Goal: Task Accomplishment & Management: Manage account settings

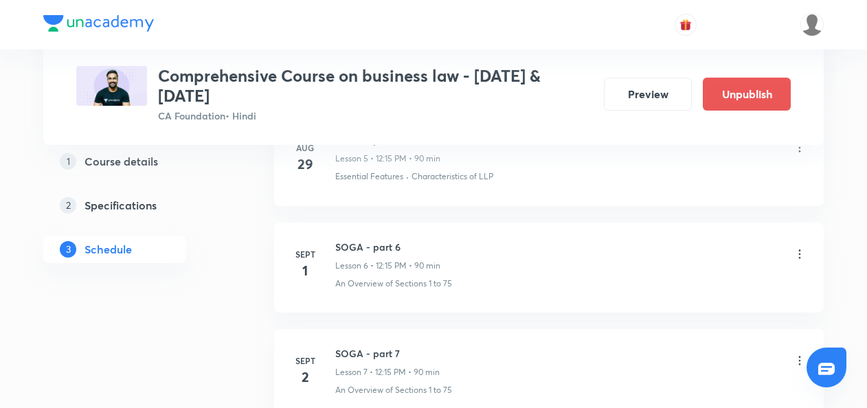
scroll to position [1250, 0]
click at [802, 254] on icon at bounding box center [800, 256] width 14 height 14
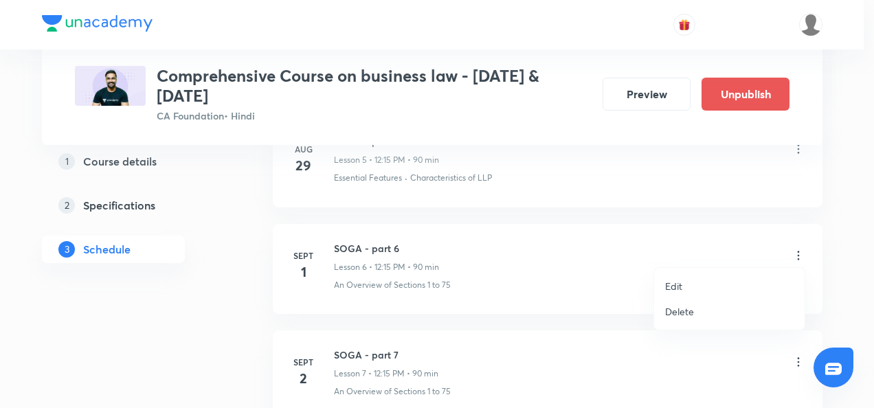
click at [689, 309] on p "Delete" at bounding box center [679, 311] width 29 height 14
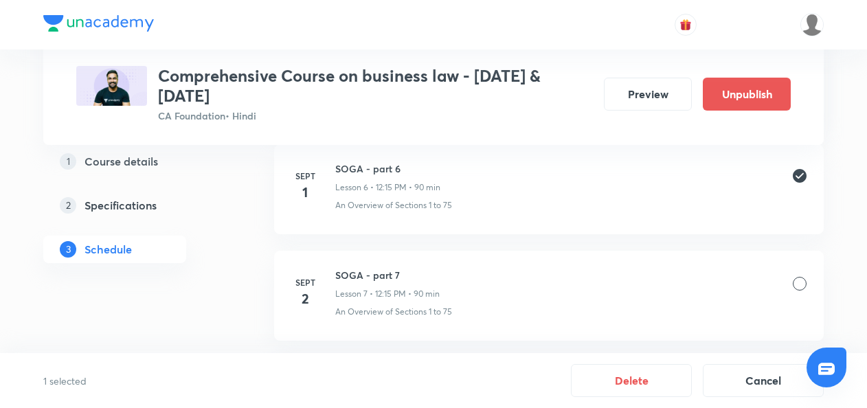
scroll to position [1329, 0]
click at [627, 380] on button "Delete" at bounding box center [631, 379] width 121 height 33
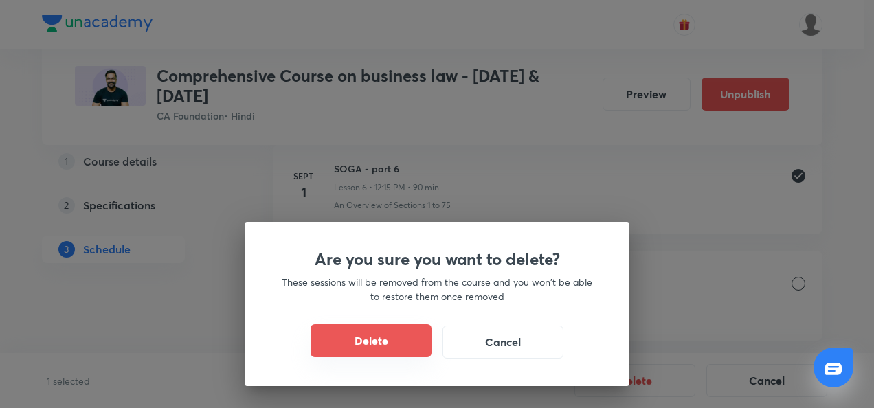
click at [373, 340] on button "Delete" at bounding box center [371, 340] width 121 height 33
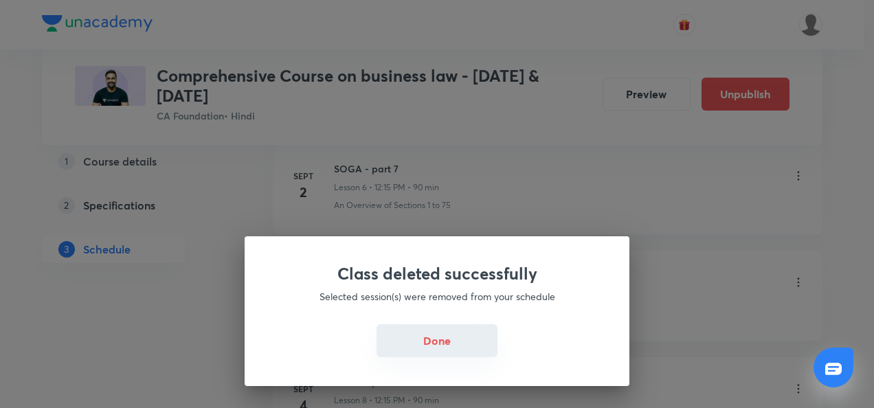
click at [433, 338] on button "Done" at bounding box center [437, 340] width 121 height 33
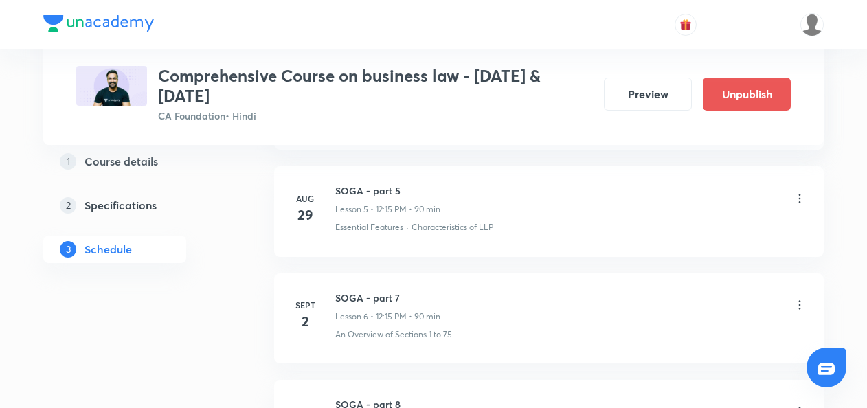
scroll to position [1199, 0]
click at [796, 304] on icon at bounding box center [800, 307] width 14 height 14
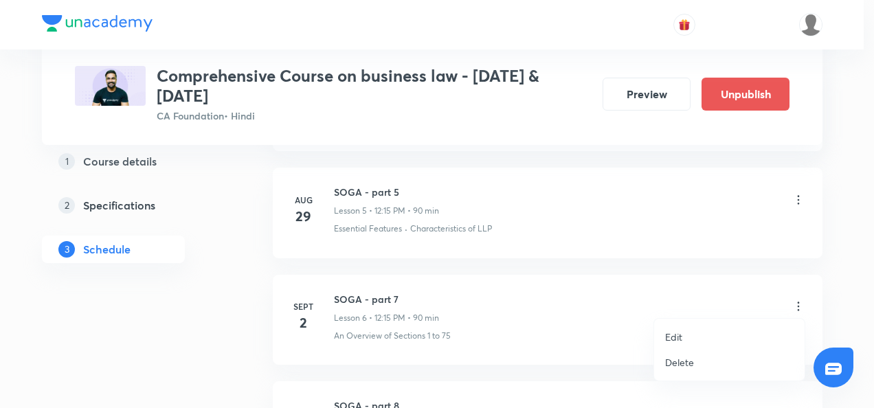
click at [672, 335] on p "Edit" at bounding box center [673, 337] width 17 height 14
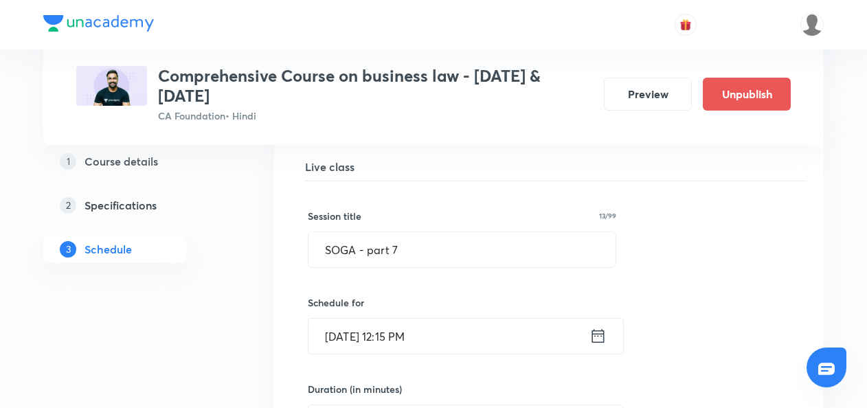
scroll to position [929, 0]
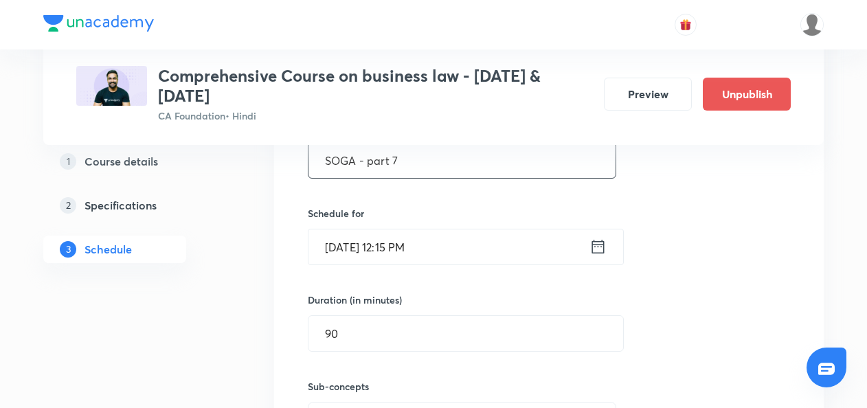
click at [408, 158] on input "SOGA - part 7" at bounding box center [462, 160] width 307 height 35
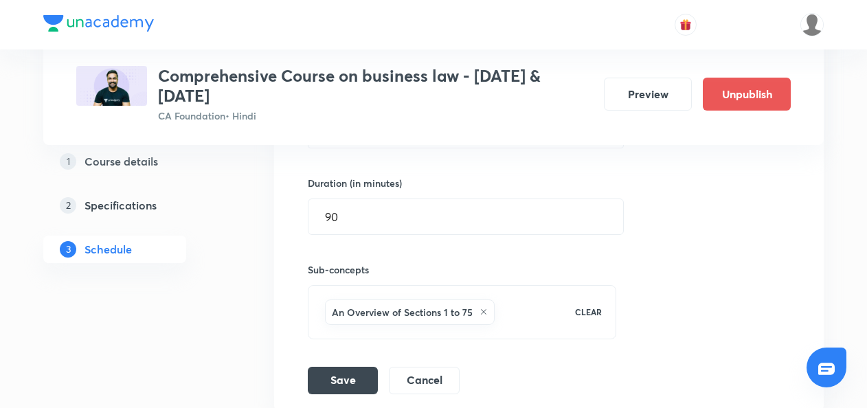
scroll to position [1047, 0]
type input "SOGA - part 6"
click at [346, 375] on button "Save" at bounding box center [343, 377] width 70 height 27
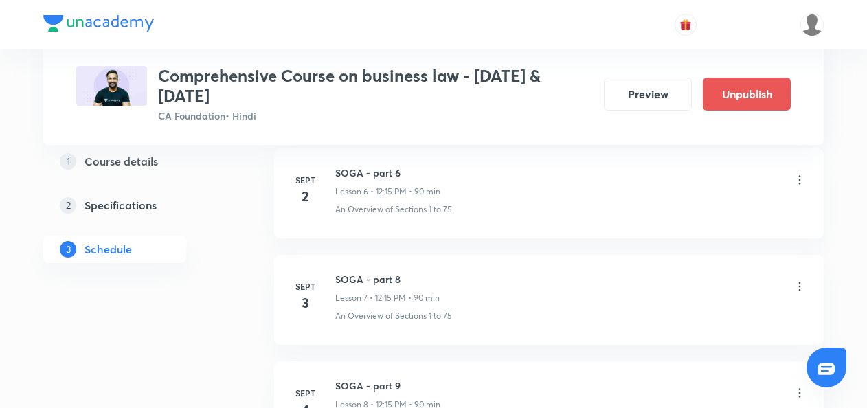
scroll to position [872, 0]
click at [800, 284] on icon at bounding box center [800, 285] width 14 height 14
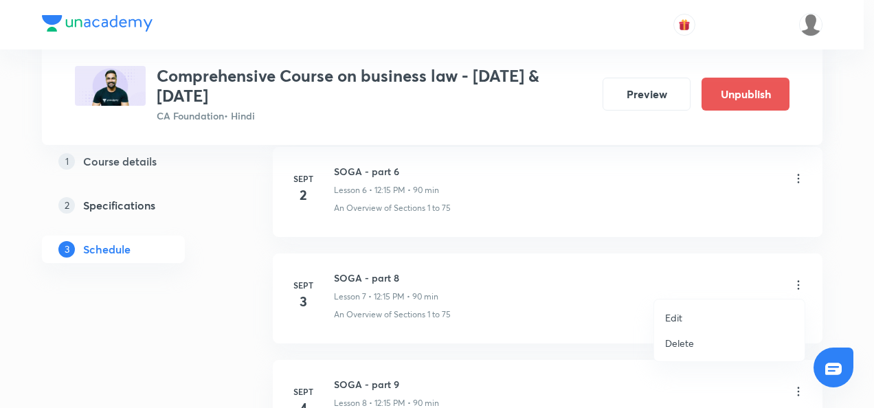
click at [672, 320] on p "Edit" at bounding box center [673, 318] width 17 height 14
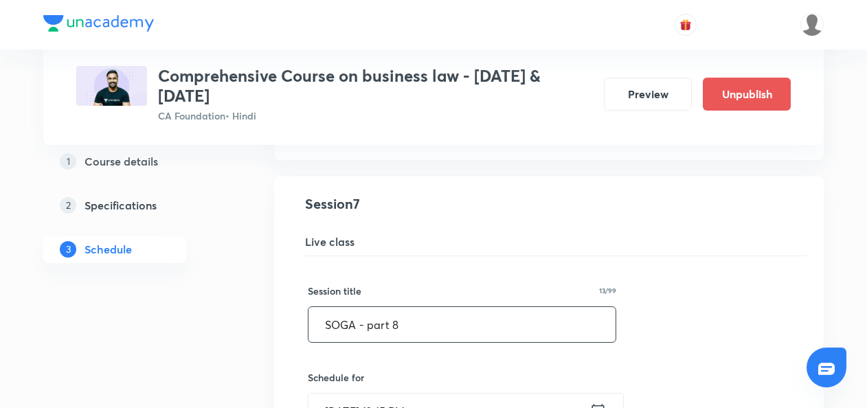
click at [406, 324] on input "SOGA - part 8" at bounding box center [462, 324] width 307 height 35
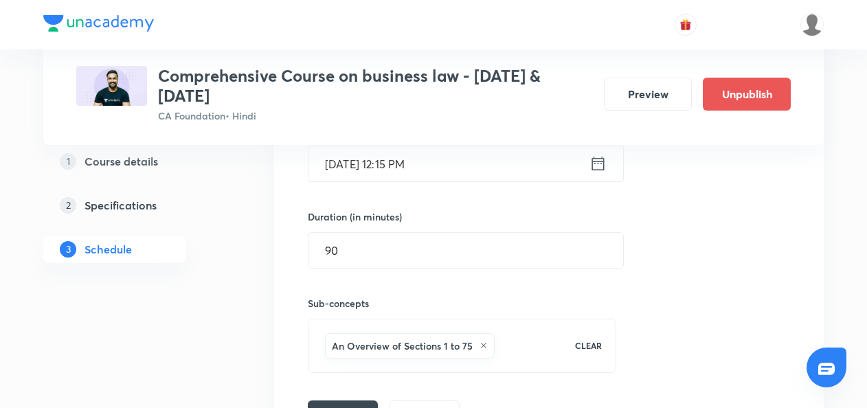
scroll to position [1140, 0]
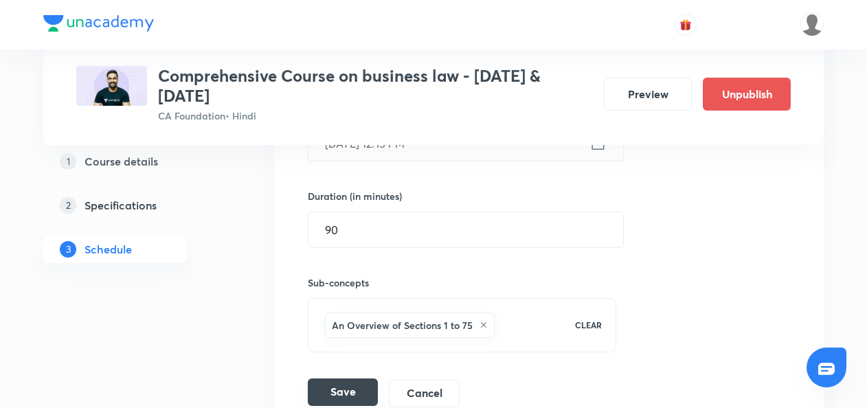
type input "SOGA - part 7"
click at [337, 386] on button "Save" at bounding box center [343, 392] width 70 height 27
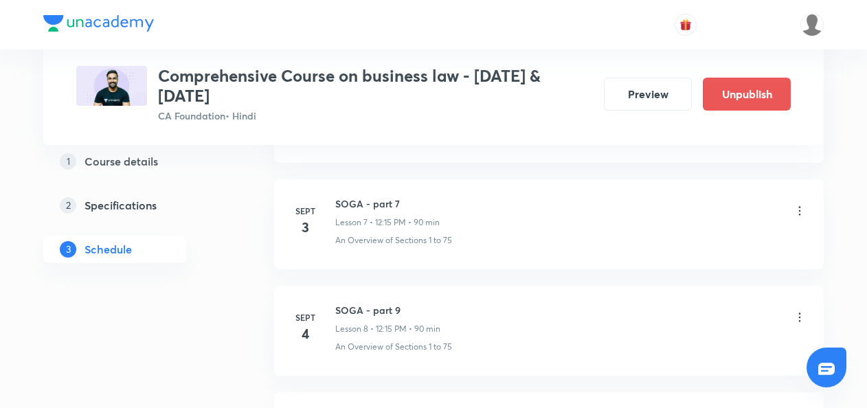
scroll to position [994, 0]
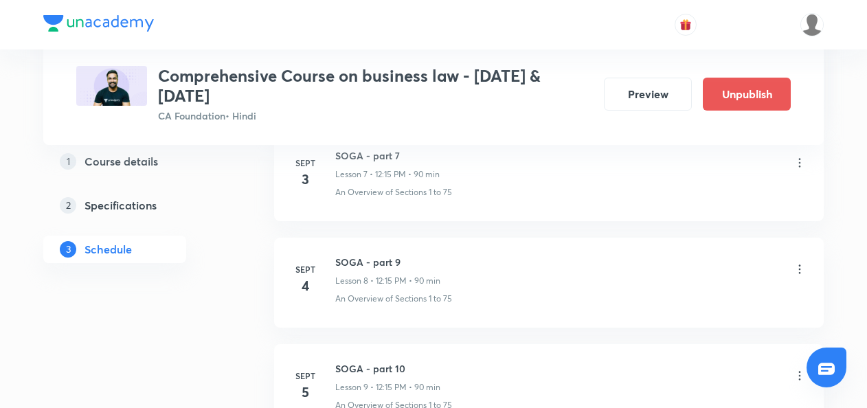
click at [803, 267] on icon at bounding box center [800, 270] width 14 height 14
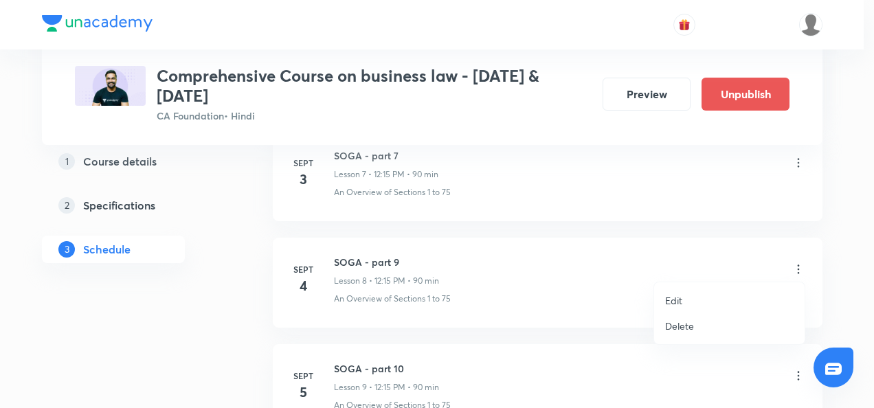
click at [669, 300] on p "Edit" at bounding box center [673, 300] width 17 height 14
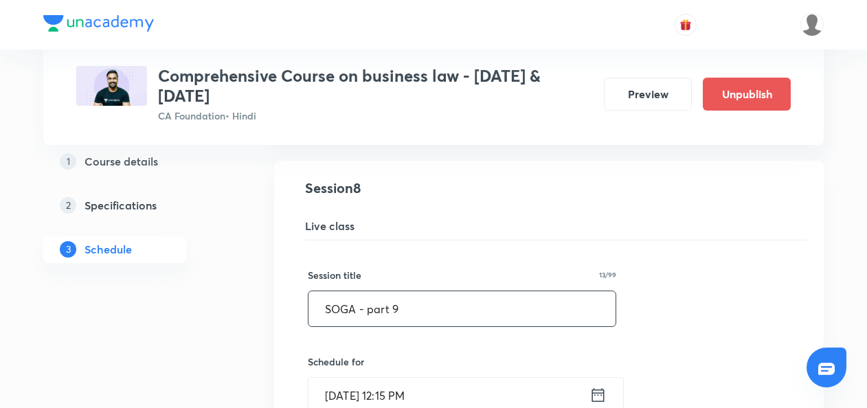
scroll to position [942, 0]
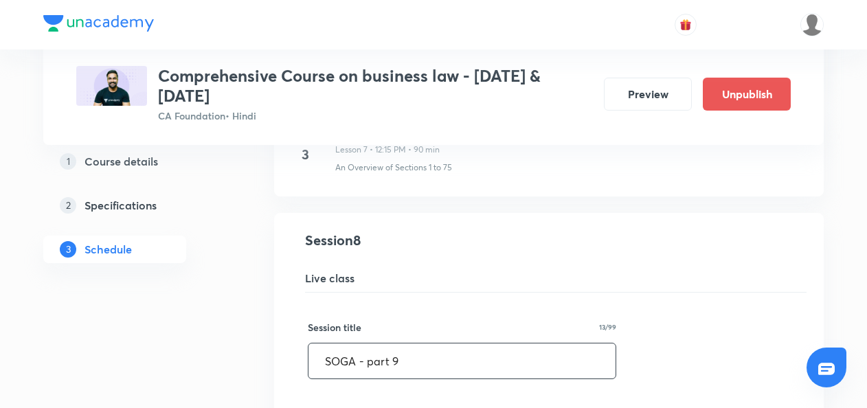
click at [403, 358] on input "SOGA - part 9" at bounding box center [462, 361] width 307 height 35
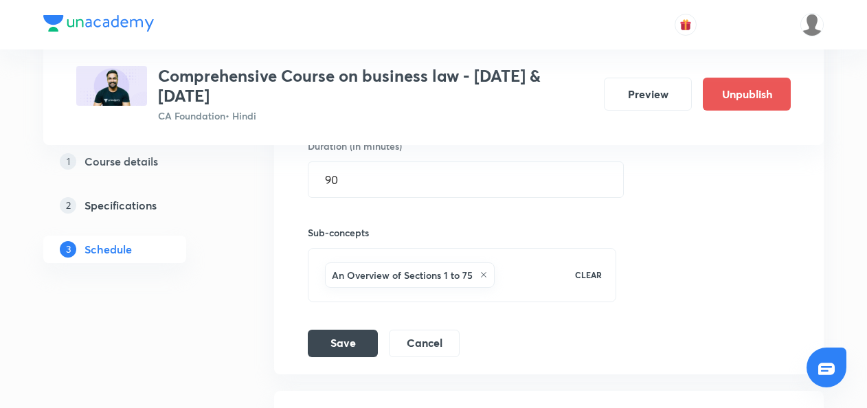
scroll to position [1354, 0]
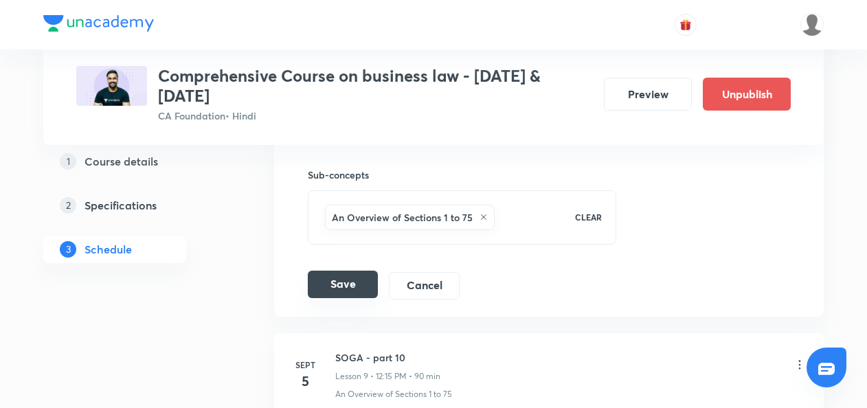
type input "SOGA - part 8"
click at [335, 276] on button "Save" at bounding box center [343, 284] width 70 height 27
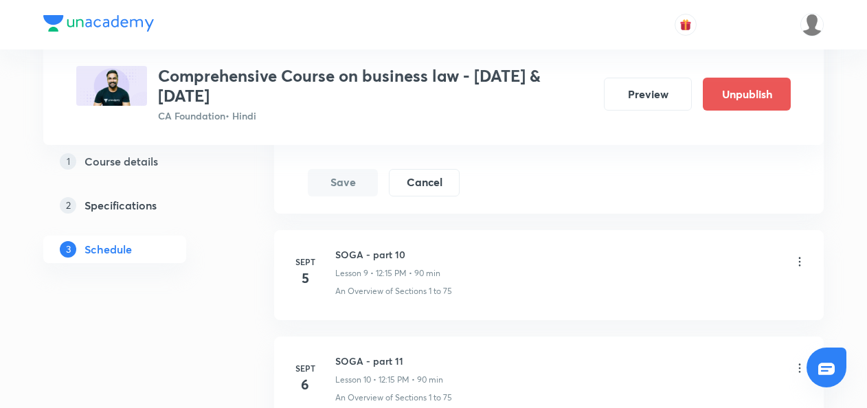
scroll to position [1435, 0]
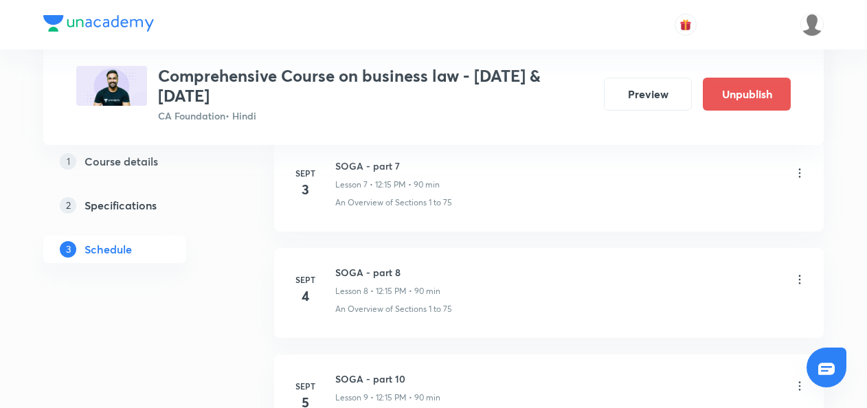
scroll to position [1536, 0]
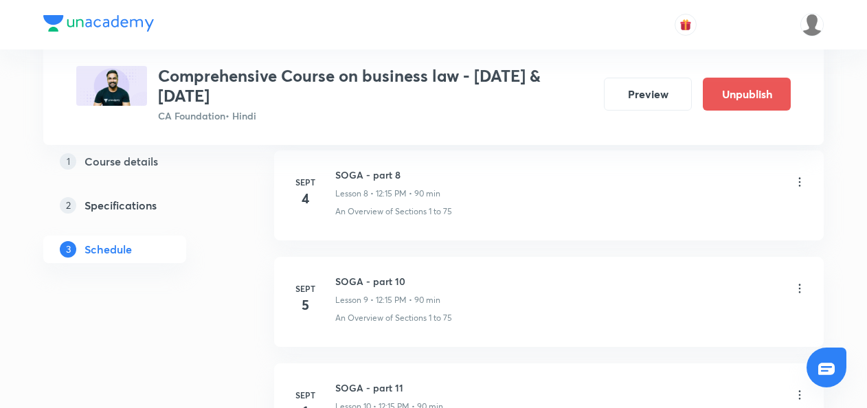
click at [797, 285] on icon at bounding box center [800, 289] width 14 height 14
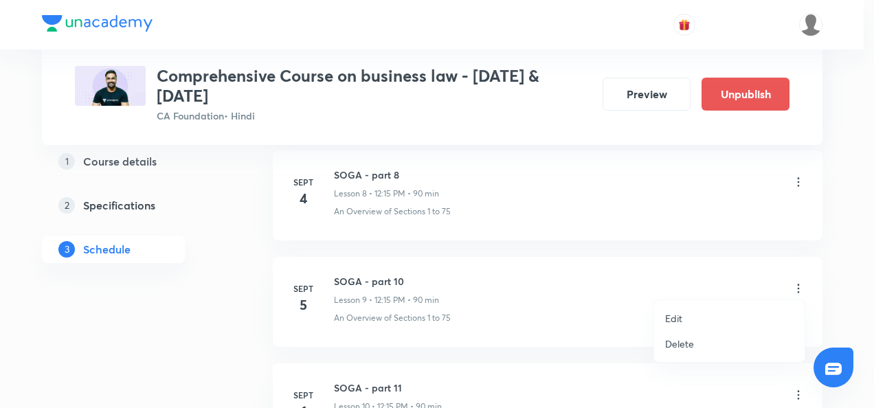
click at [680, 319] on p "Edit" at bounding box center [673, 318] width 17 height 14
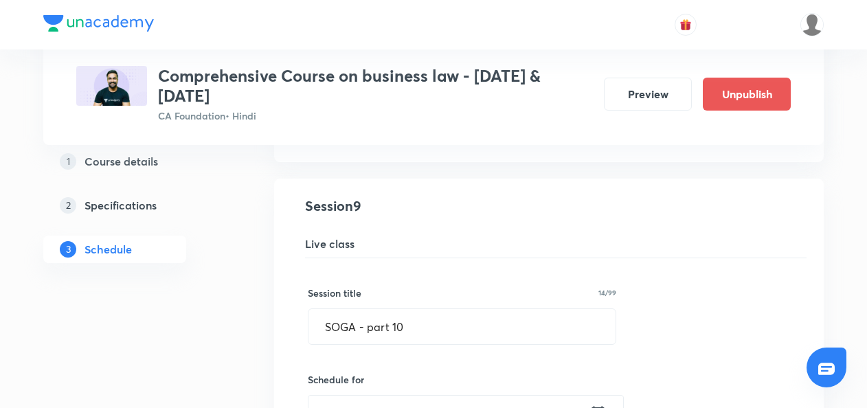
scroll to position [1079, 0]
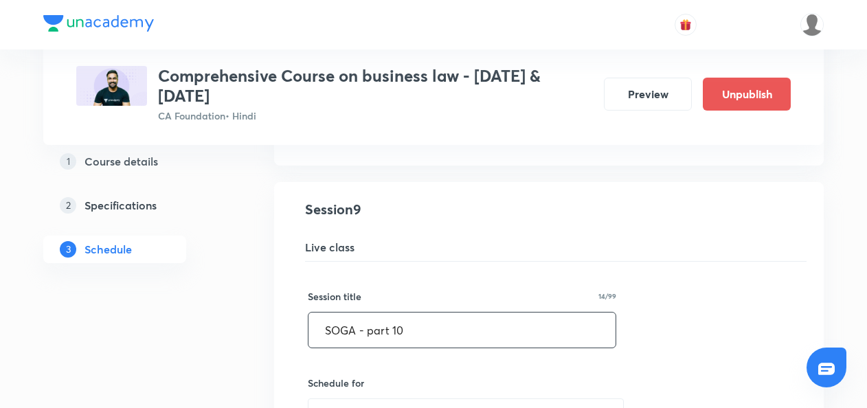
click at [428, 316] on input "SOGA - part 10" at bounding box center [462, 330] width 307 height 35
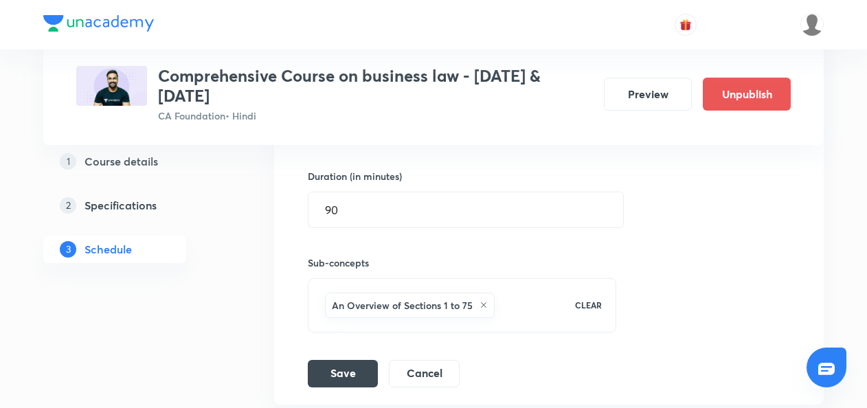
scroll to position [1375, 0]
type input "SOGA - part 9"
click at [351, 362] on button "Save" at bounding box center [343, 370] width 70 height 27
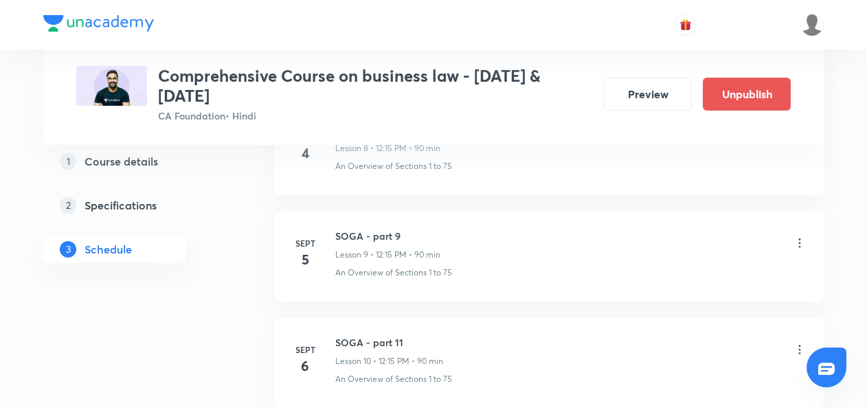
scroll to position [1183, 0]
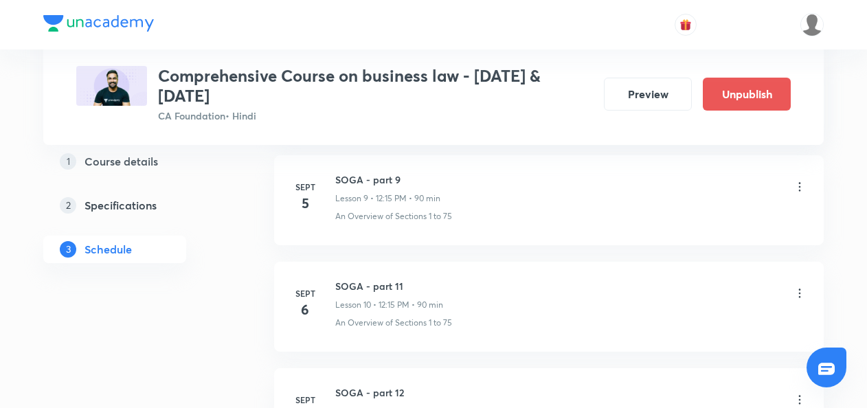
click at [799, 291] on icon at bounding box center [800, 294] width 14 height 14
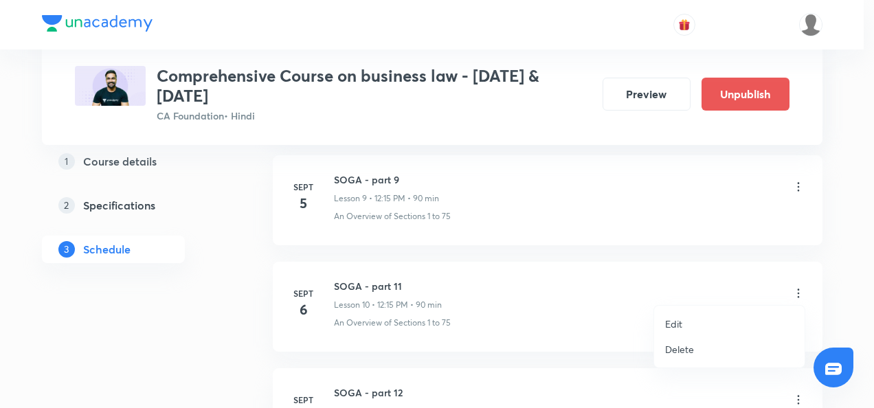
click at [683, 320] on li "Edit" at bounding box center [729, 323] width 151 height 25
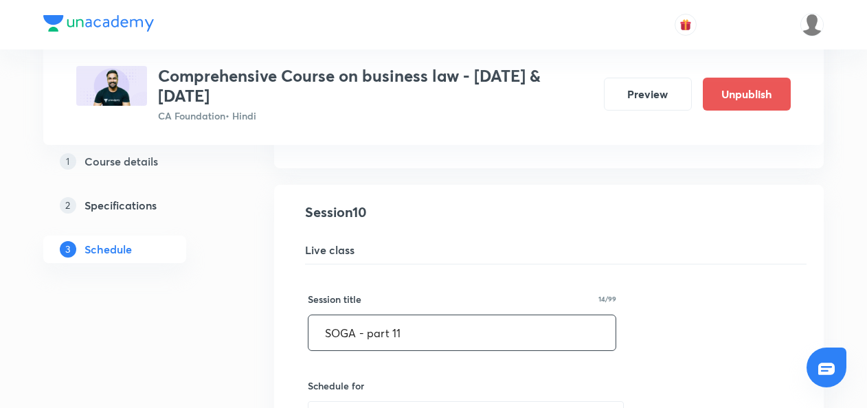
click at [452, 333] on input "SOGA - part 11" at bounding box center [462, 332] width 307 height 35
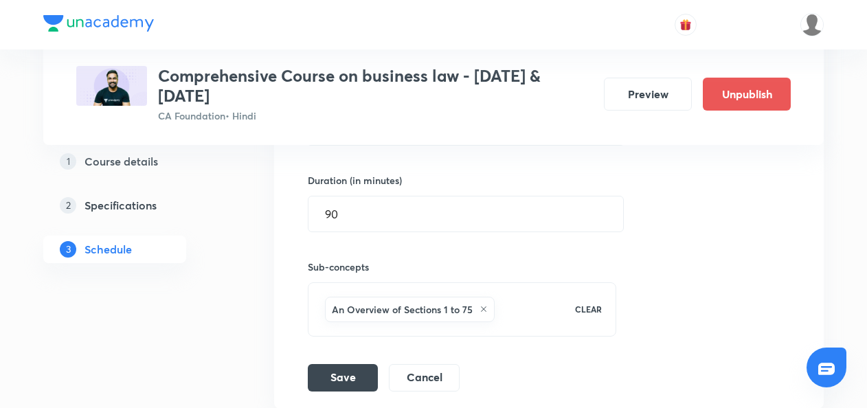
scroll to position [1476, 0]
type input "SOGA - part 10"
click at [366, 373] on button "Save" at bounding box center [343, 375] width 70 height 27
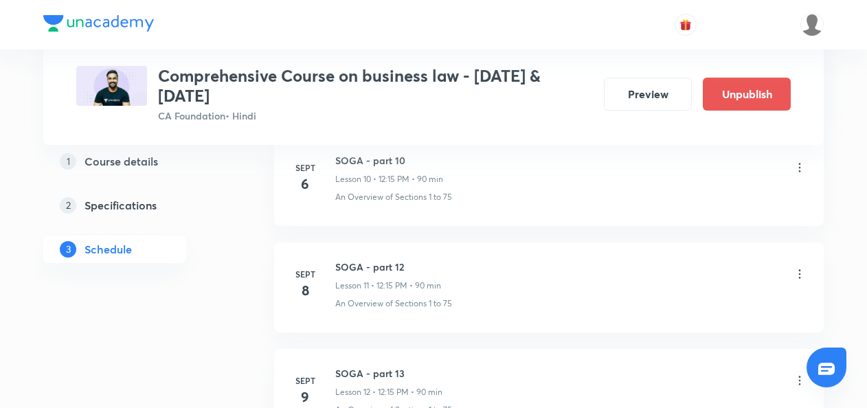
scroll to position [1311, 0]
click at [799, 268] on icon at bounding box center [800, 272] width 14 height 14
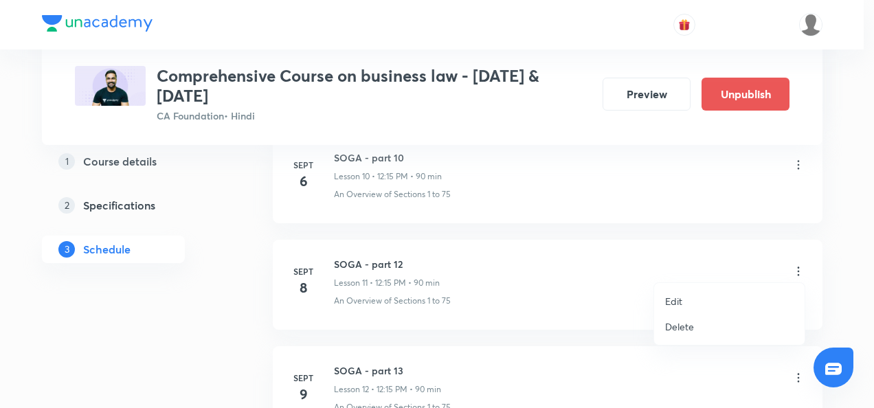
click at [679, 300] on p "Edit" at bounding box center [673, 301] width 17 height 14
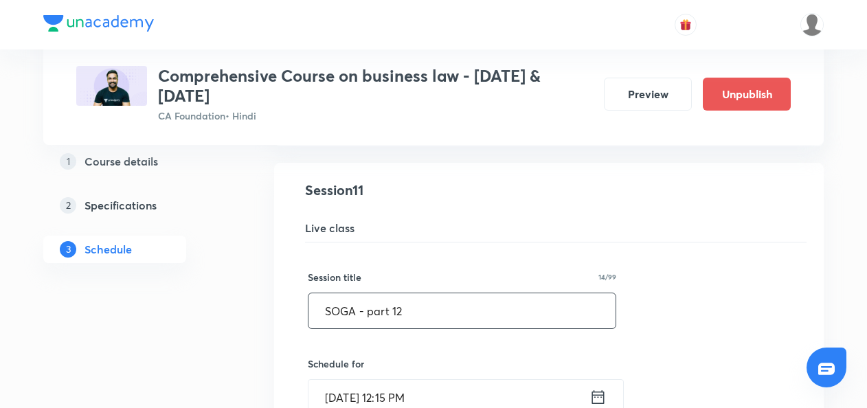
click at [419, 308] on input "SOGA - part 12" at bounding box center [462, 310] width 307 height 35
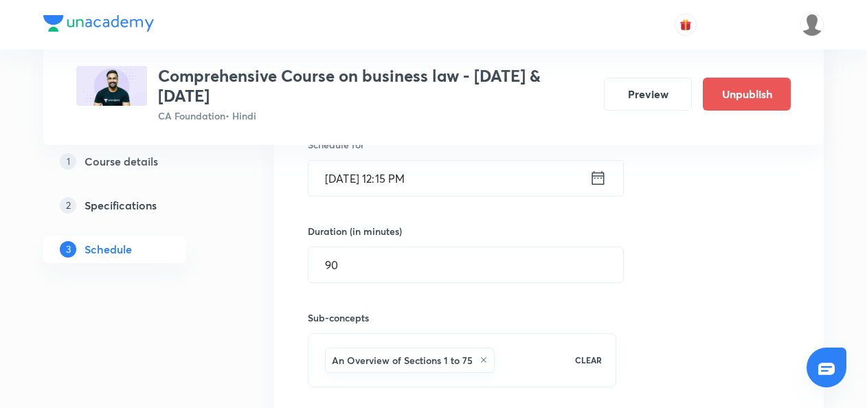
scroll to position [1651, 0]
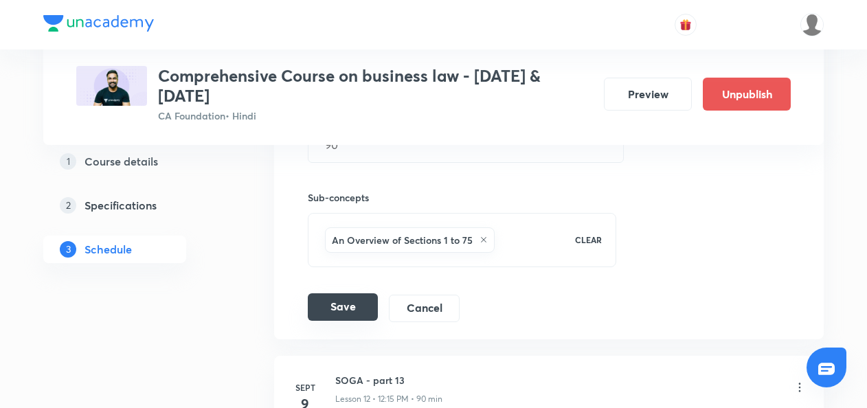
type input "SOGA - part 11"
click at [351, 302] on button "Save" at bounding box center [343, 306] width 70 height 27
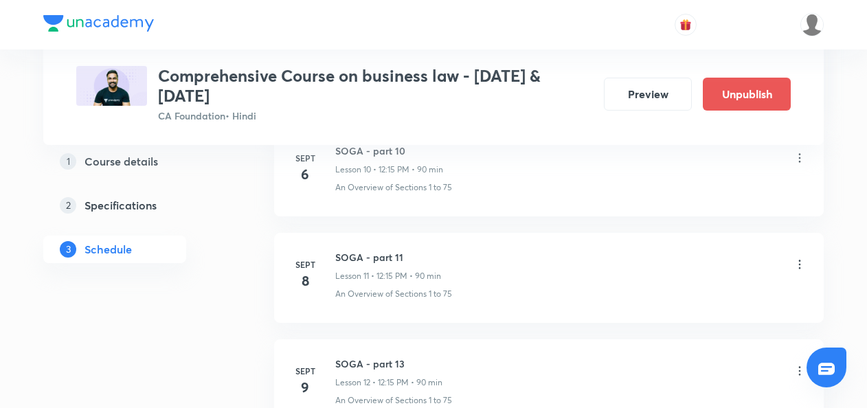
scroll to position [1365, 0]
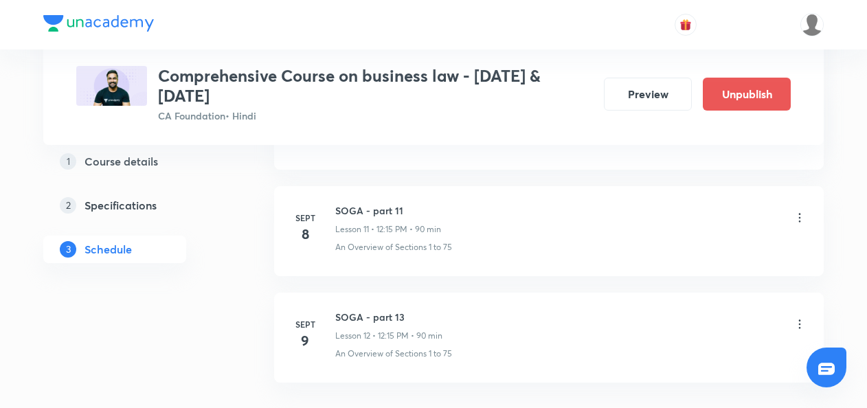
click at [803, 318] on icon at bounding box center [800, 325] width 14 height 14
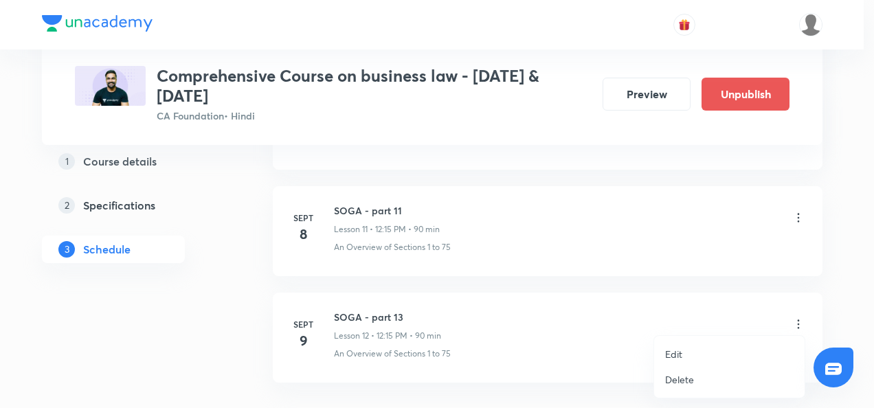
click at [680, 356] on p "Edit" at bounding box center [673, 354] width 17 height 14
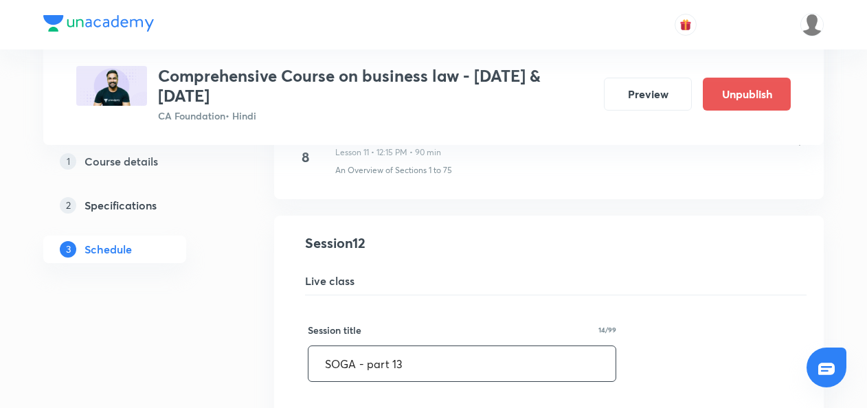
click at [435, 353] on input "SOGA - part 13" at bounding box center [462, 363] width 307 height 35
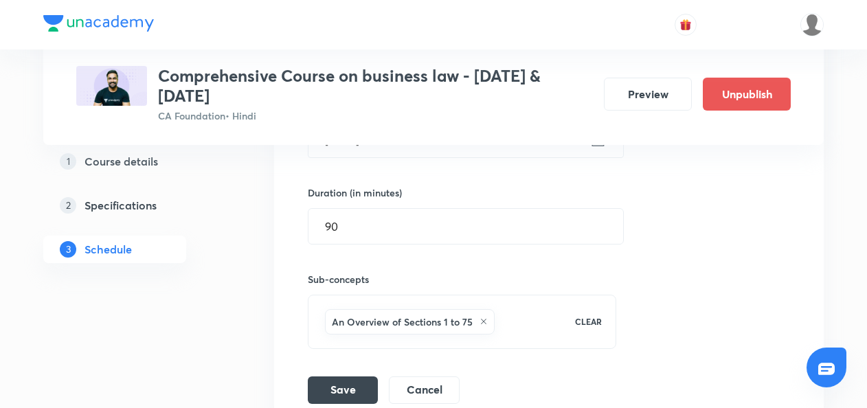
scroll to position [1677, 0]
type input "SOGA - part 12"
click at [346, 375] on button "Save" at bounding box center [343, 387] width 70 height 27
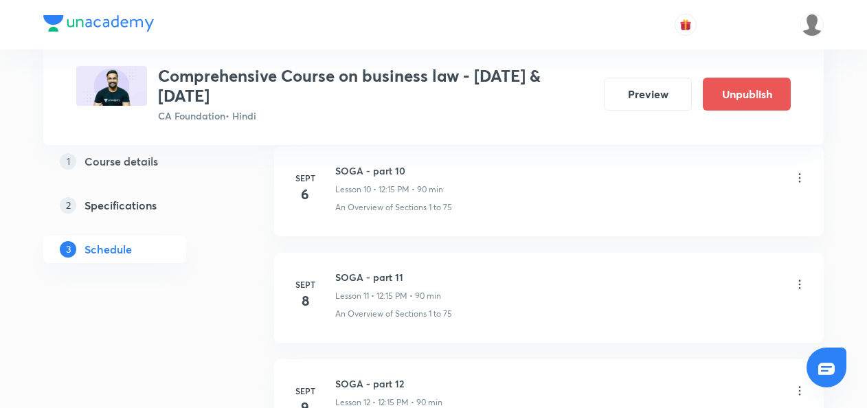
scroll to position [1463, 0]
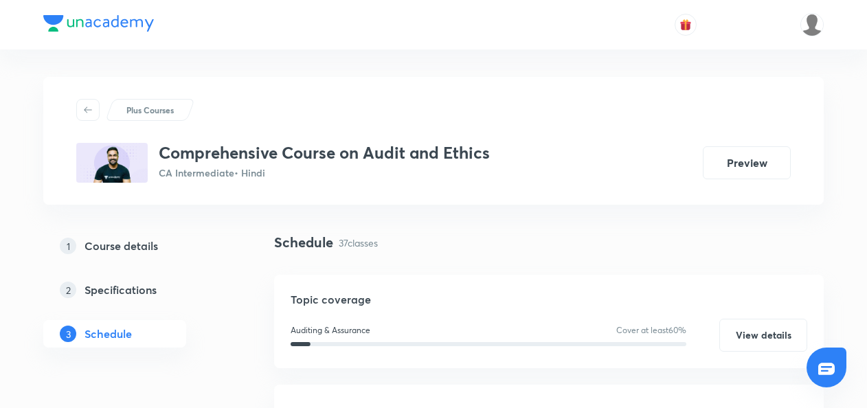
scroll to position [317, 0]
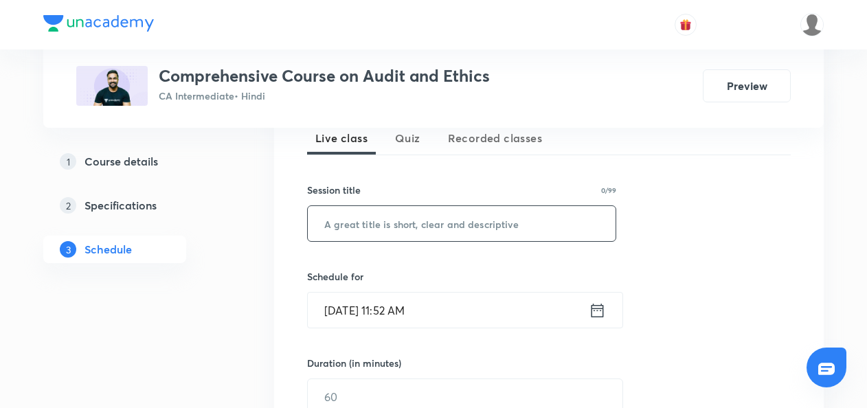
click at [334, 224] on input "text" at bounding box center [462, 223] width 308 height 35
paste input "Audit of items of Financial statements"
type input "Audit of items of Financial statements"
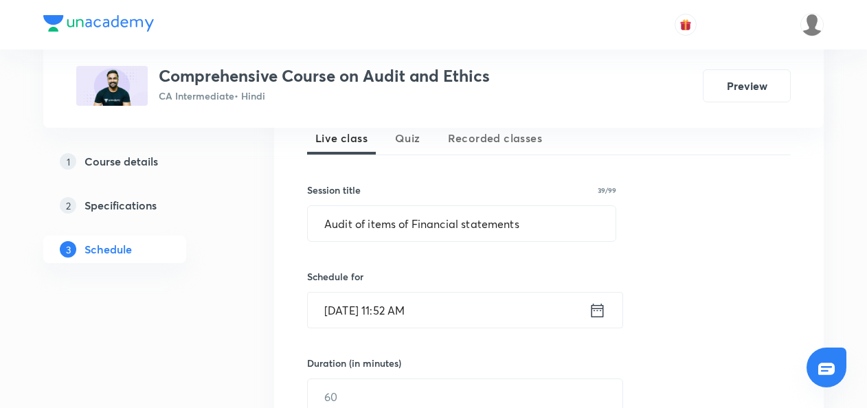
click at [597, 315] on icon at bounding box center [598, 310] width 12 height 14
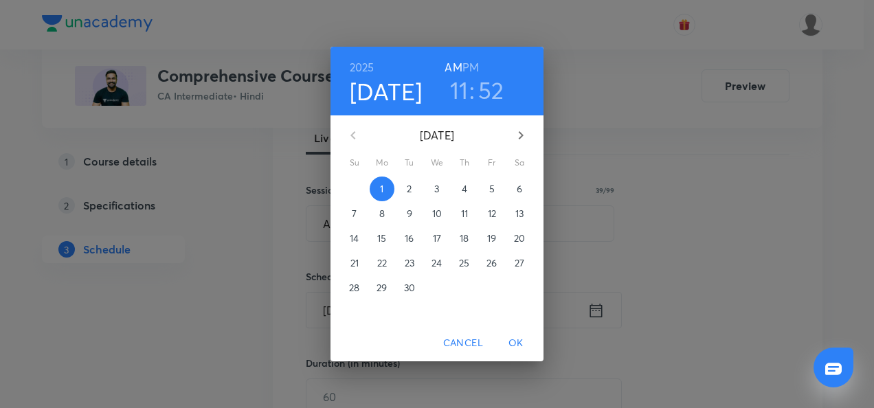
click at [409, 188] on p "2" at bounding box center [409, 189] width 5 height 14
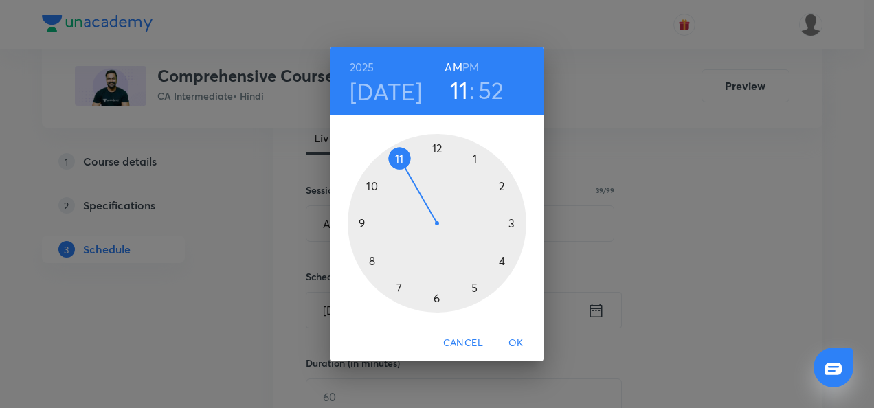
click at [511, 226] on div at bounding box center [437, 223] width 179 height 179
click at [436, 148] on div at bounding box center [437, 223] width 179 height 179
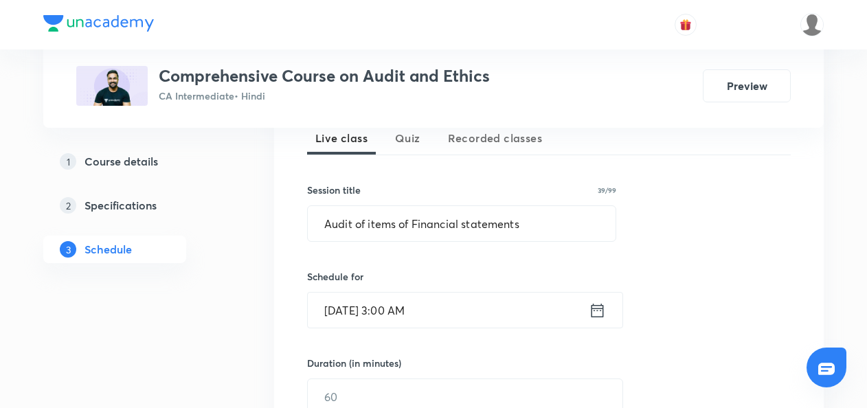
scroll to position [364, 0]
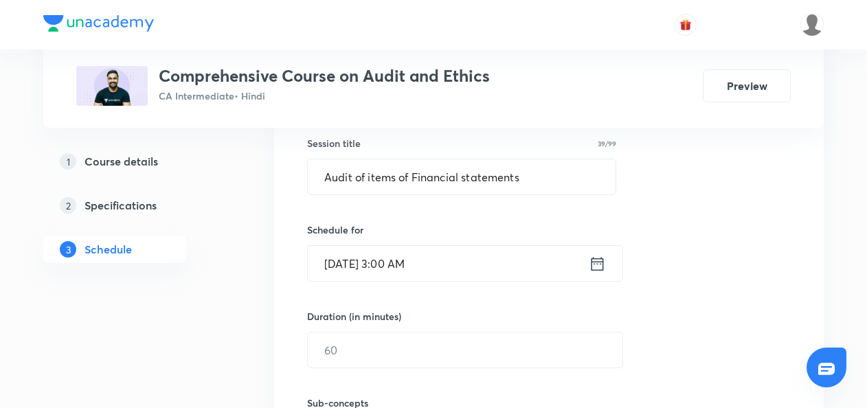
click at [594, 262] on icon at bounding box center [597, 263] width 17 height 19
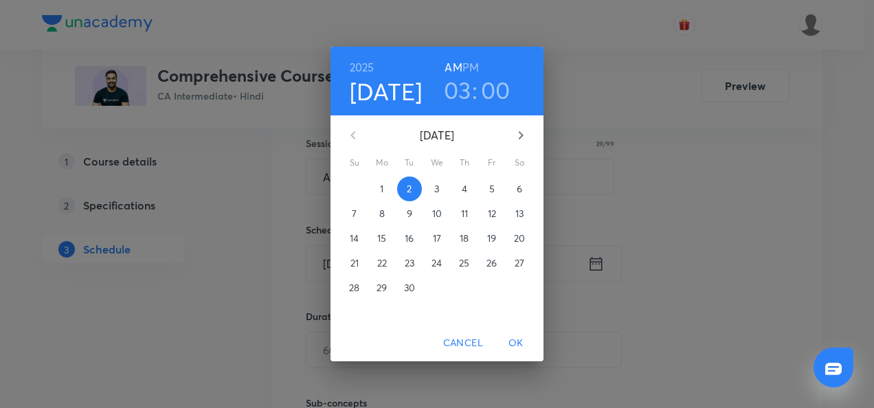
click at [474, 66] on h6 "PM" at bounding box center [471, 67] width 16 height 19
click at [515, 338] on span "OK" at bounding box center [516, 343] width 33 height 17
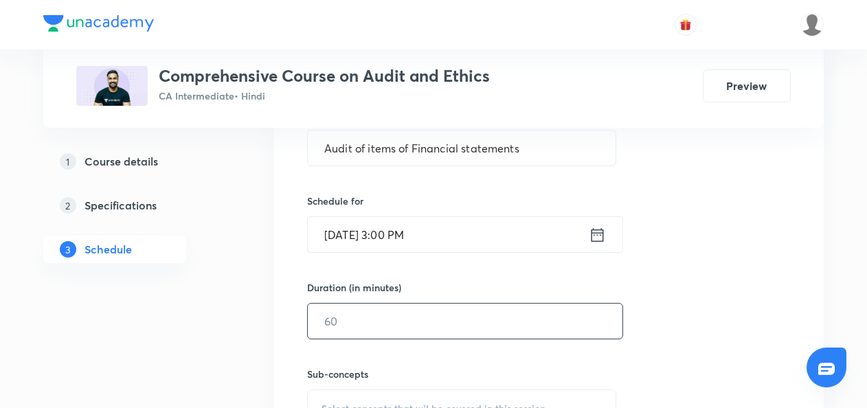
scroll to position [393, 0]
click at [384, 330] on input "text" at bounding box center [465, 320] width 315 height 35
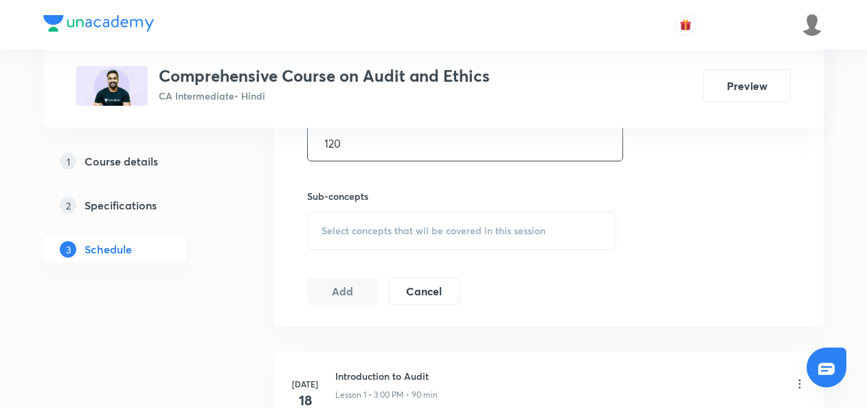
scroll to position [571, 0]
type input "120"
click at [326, 228] on span "Select concepts that wil be covered in this session" at bounding box center [434, 230] width 224 height 11
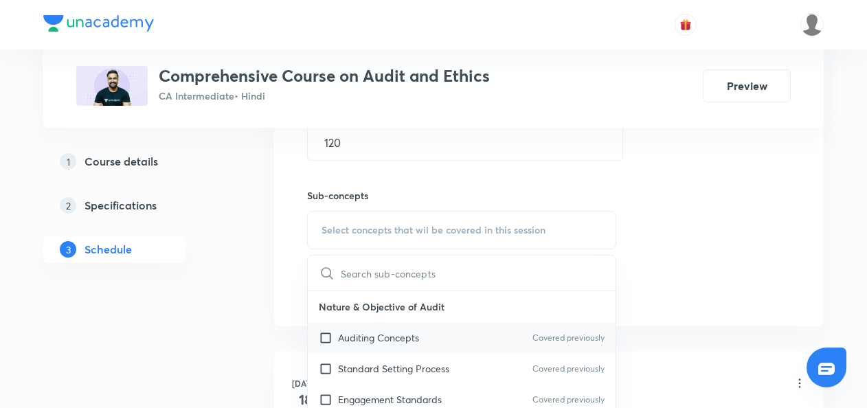
click at [329, 337] on input "checkbox" at bounding box center [328, 338] width 19 height 14
checkbox input "true"
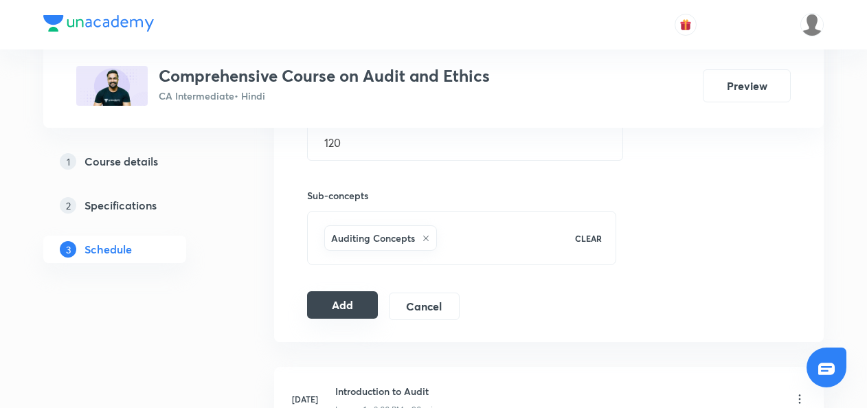
click at [309, 303] on button "Add" at bounding box center [342, 304] width 71 height 27
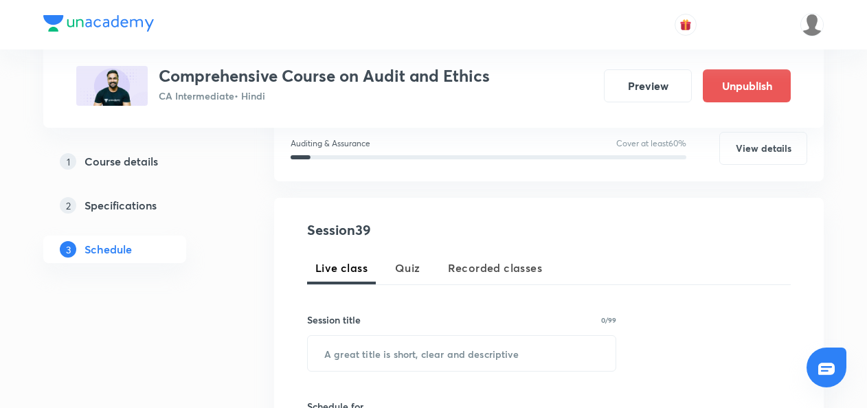
scroll to position [278, 0]
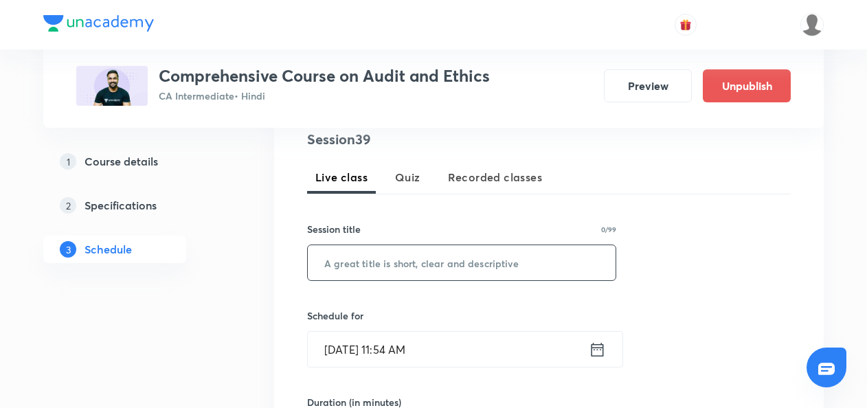
click at [318, 267] on input "text" at bounding box center [462, 262] width 308 height 35
paste input "Audit of financial statement"
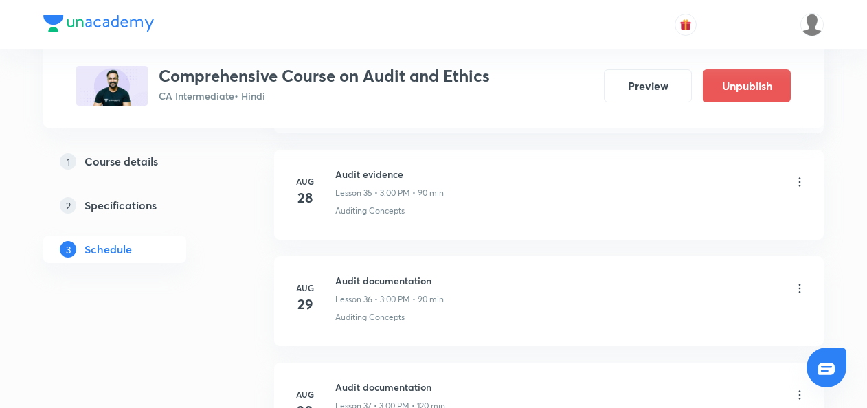
scroll to position [4657, 0]
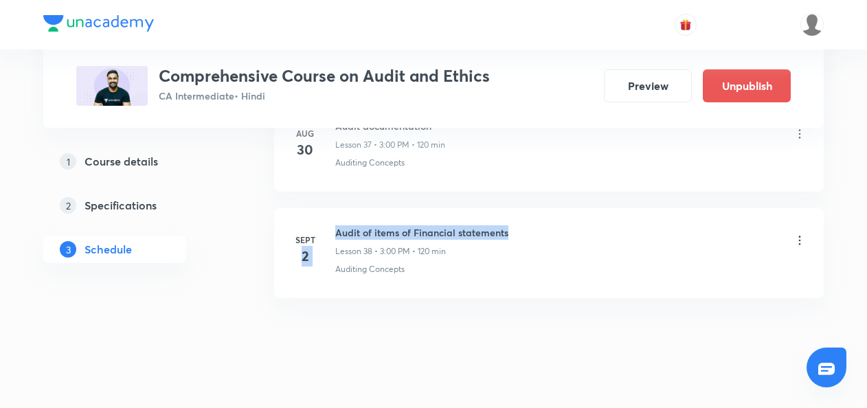
drag, startPoint x: 331, startPoint y: 212, endPoint x: 551, endPoint y: 196, distance: 220.6
click at [551, 208] on li "Sept 2 Audit of items of Financial statements Lesson 38 • 3:00 PM • 120 min Aud…" at bounding box center [549, 253] width 550 height 90
drag, startPoint x: 551, startPoint y: 196, endPoint x: 405, endPoint y: 354, distance: 215.5
drag, startPoint x: 334, startPoint y: 205, endPoint x: 503, endPoint y: 209, distance: 169.1
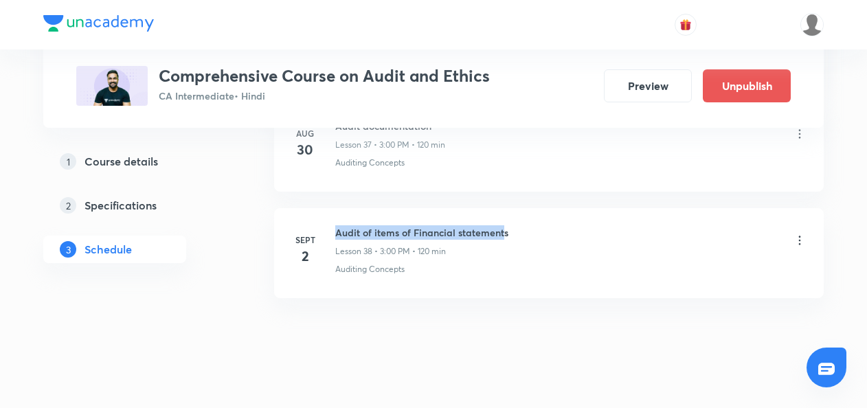
click at [503, 209] on li "Sept 2 Audit of items of Financial statements Lesson 38 • 3:00 PM • 120 min Aud…" at bounding box center [549, 253] width 550 height 90
drag, startPoint x: 503, startPoint y: 209, endPoint x: 509, endPoint y: 216, distance: 8.8
click at [509, 225] on div "Audit of items of Financial statements Lesson 38 • 3:00 PM • 120 min" at bounding box center [570, 241] width 471 height 32
drag, startPoint x: 509, startPoint y: 215, endPoint x: 340, endPoint y: 212, distance: 169.1
click at [340, 225] on div "Audit of items of Financial statements Lesson 38 • 3:00 PM • 120 min" at bounding box center [570, 241] width 471 height 32
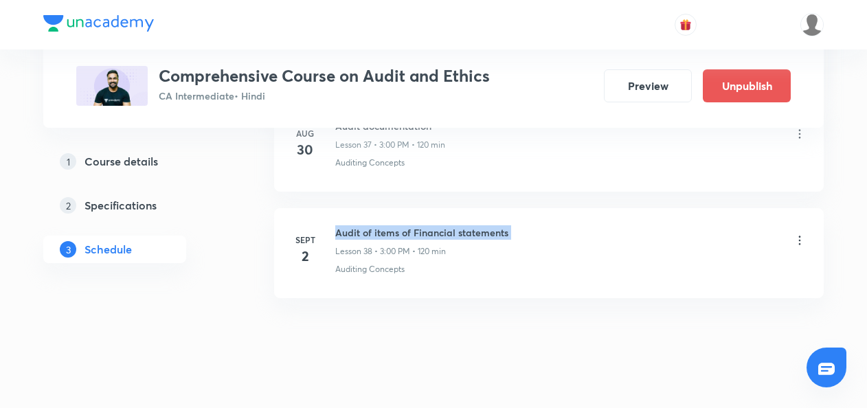
copy h6 "Audit of items of Financial statements"
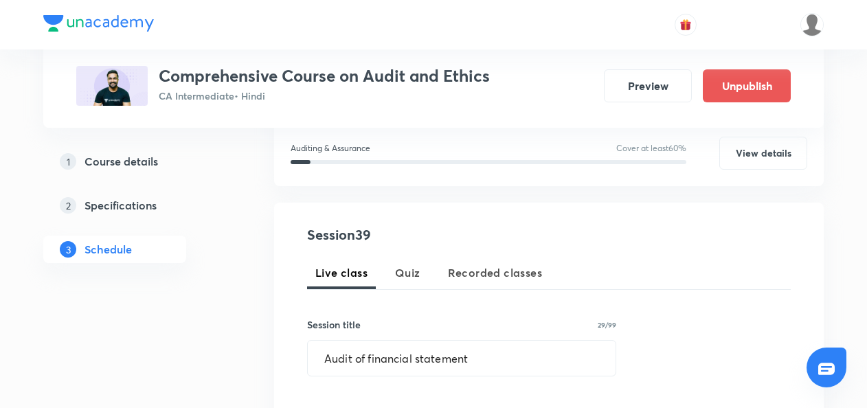
scroll to position [276, 0]
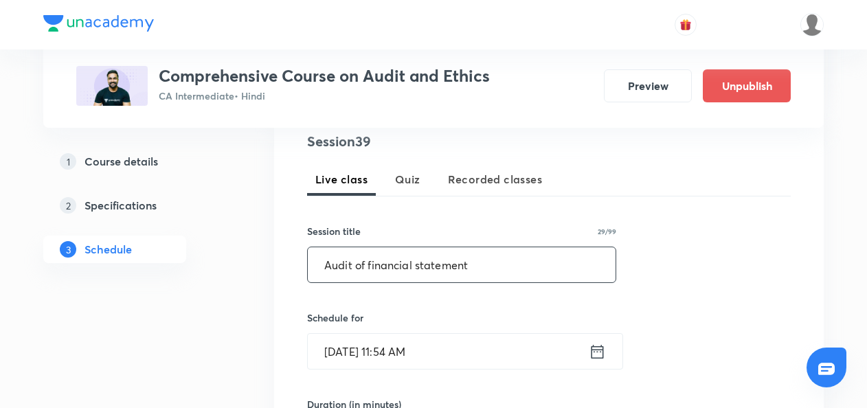
drag, startPoint x: 475, startPoint y: 263, endPoint x: 260, endPoint y: 291, distance: 216.4
paste input "items of Financial statements"
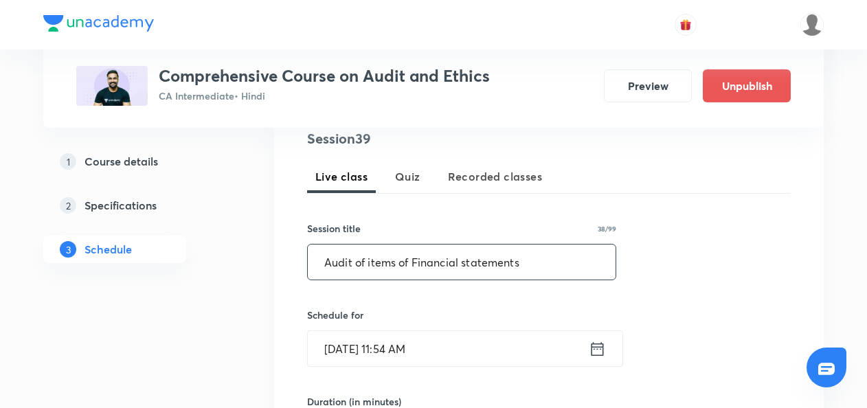
type input "Audit of items of Financial statements"
click at [602, 353] on icon at bounding box center [597, 349] width 17 height 19
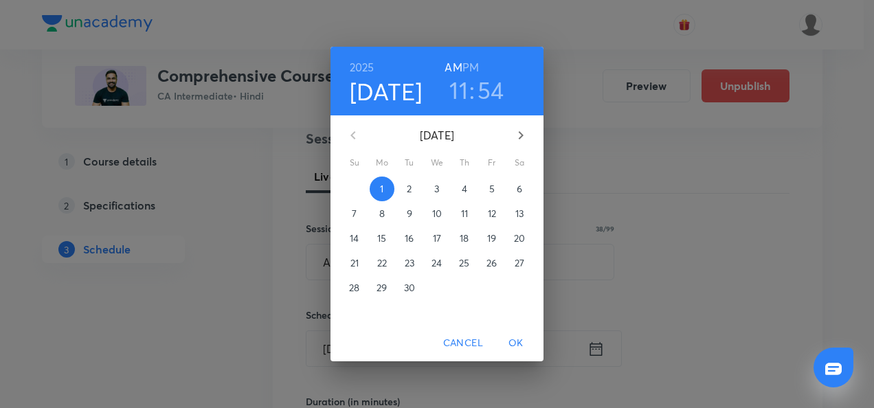
click at [436, 192] on p "3" at bounding box center [436, 189] width 5 height 14
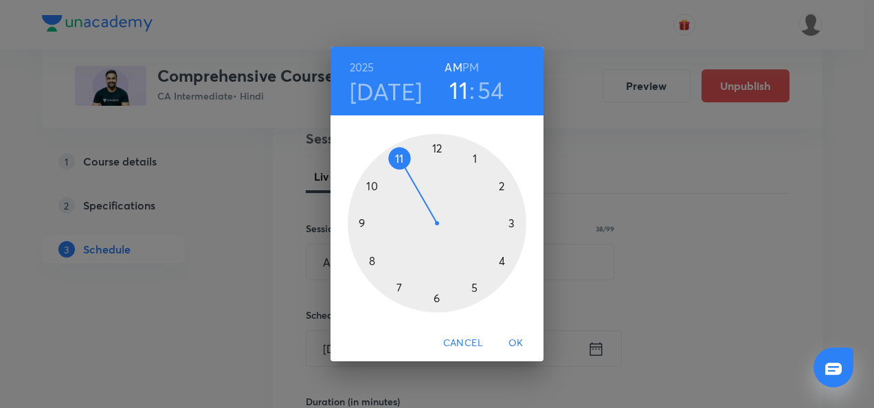
click at [513, 222] on div at bounding box center [437, 223] width 179 height 179
click at [469, 64] on h6 "PM" at bounding box center [471, 67] width 16 height 19
click at [438, 151] on div at bounding box center [437, 223] width 179 height 179
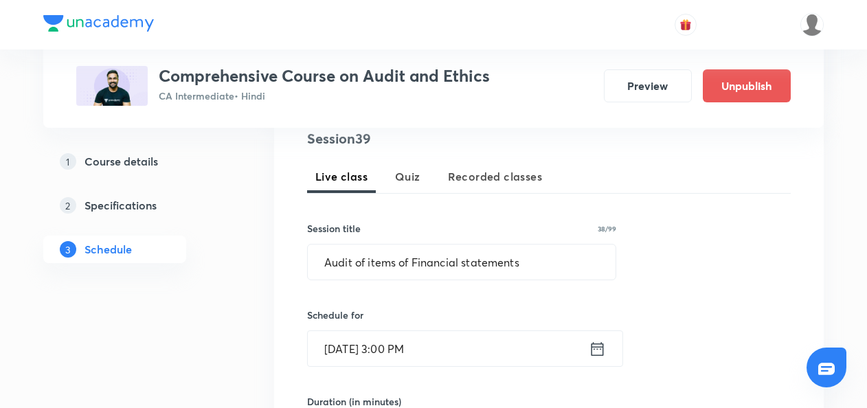
scroll to position [382, 0]
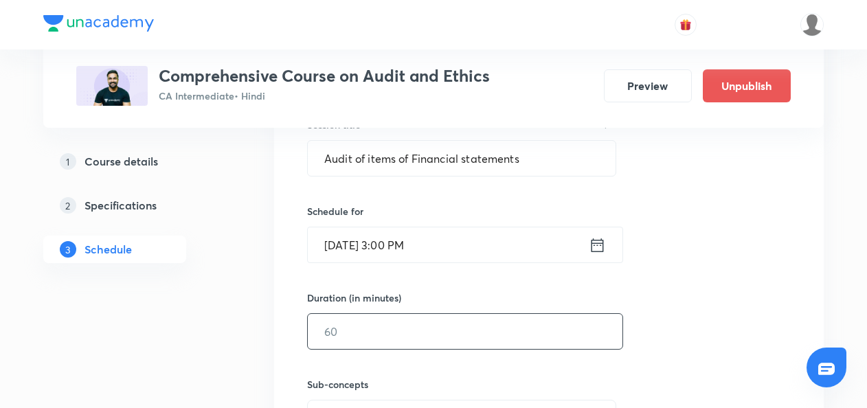
click at [349, 335] on input "text" at bounding box center [465, 331] width 315 height 35
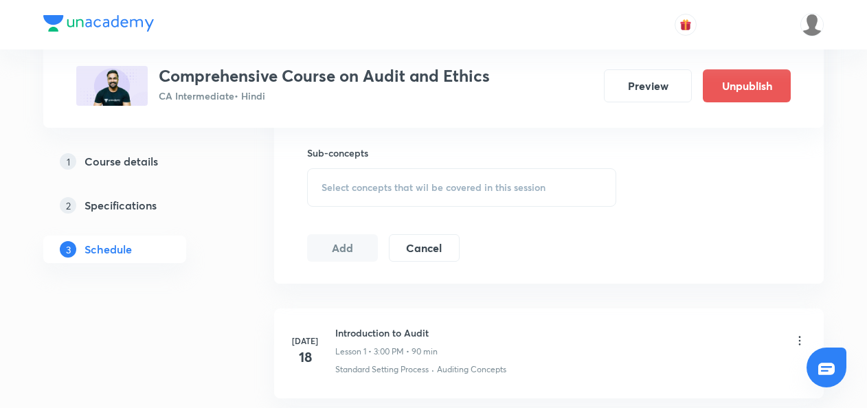
type input "120"
click at [344, 188] on span "Select concepts that wil be covered in this session" at bounding box center [434, 187] width 224 height 11
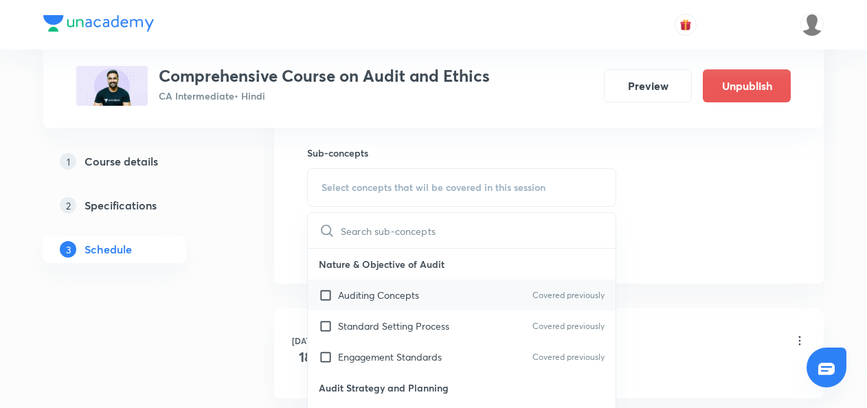
click at [329, 296] on input "checkbox" at bounding box center [328, 295] width 19 height 14
checkbox input "true"
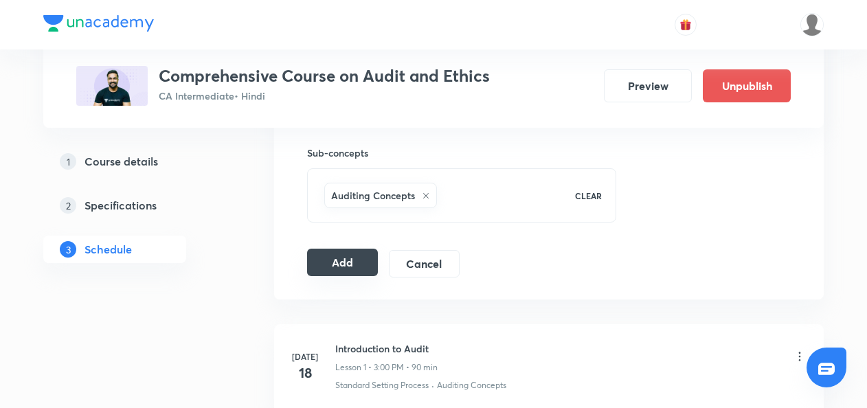
click at [324, 261] on button "Add" at bounding box center [342, 262] width 71 height 27
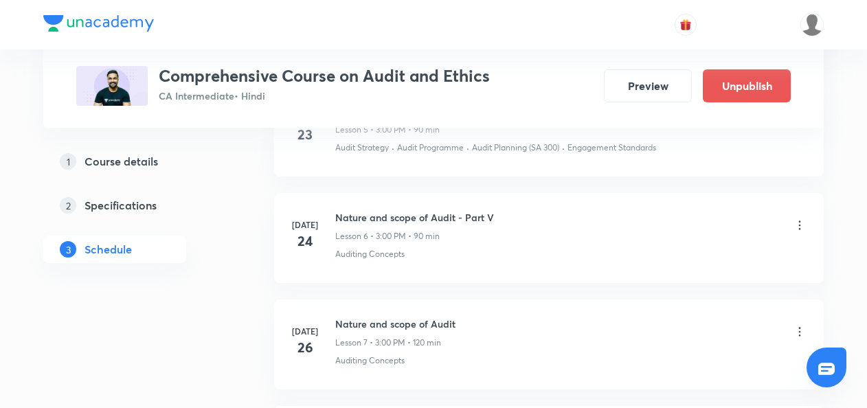
scroll to position [1582, 0]
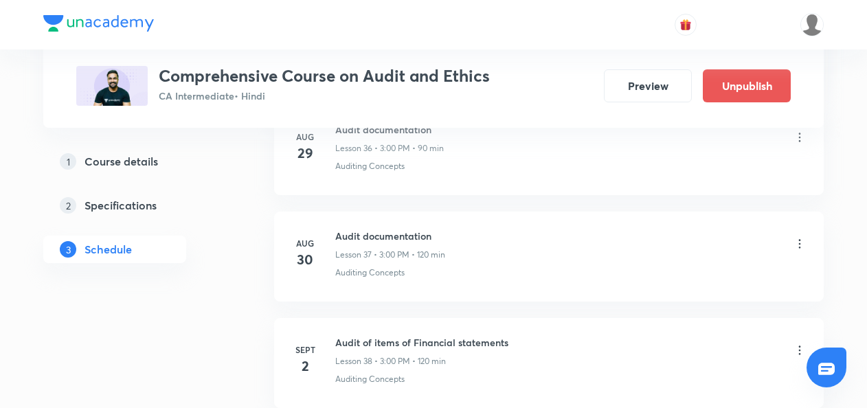
scroll to position [4763, 0]
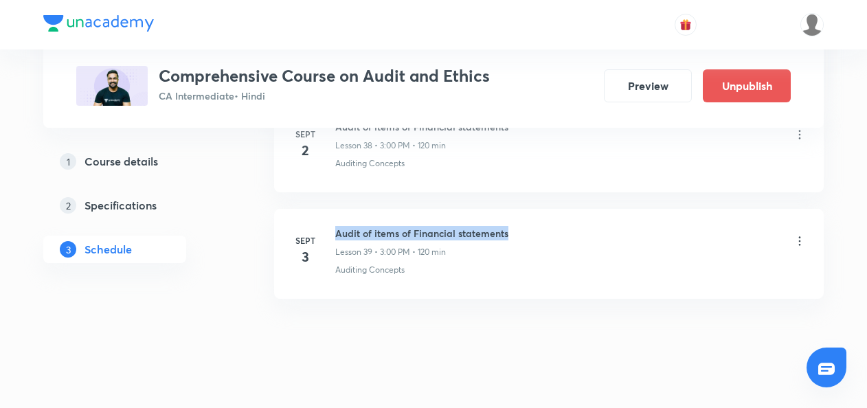
drag, startPoint x: 334, startPoint y: 211, endPoint x: 551, endPoint y: 202, distance: 217.4
click at [551, 209] on li "Sept 3 Audit of items of Financial statements Lesson 39 • 3:00 PM • 120 min Aud…" at bounding box center [549, 254] width 550 height 90
copy h6 "Audit of items of Financial statements"
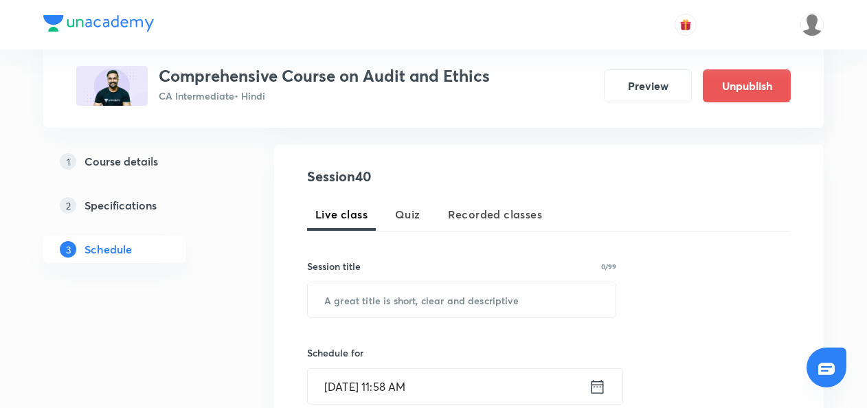
scroll to position [239, 0]
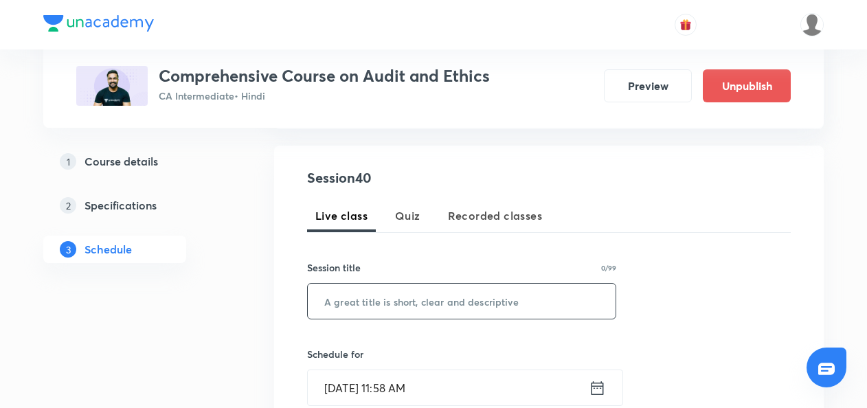
click at [366, 297] on input "text" at bounding box center [462, 301] width 308 height 35
paste input "Audit of items of Financial statements"
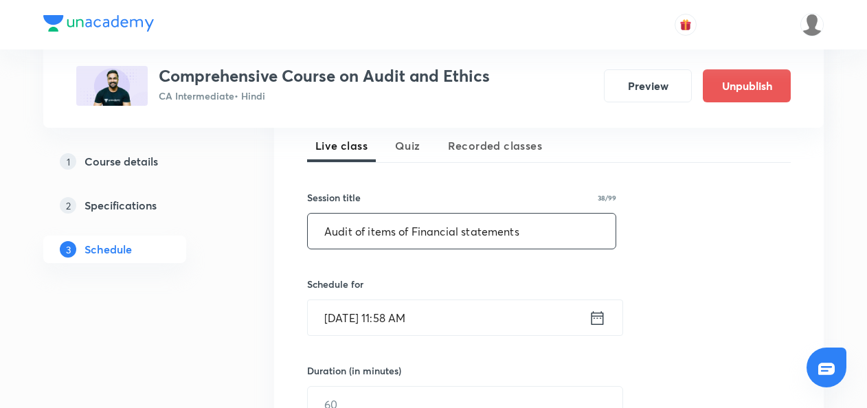
type input "Audit of items of Financial statements"
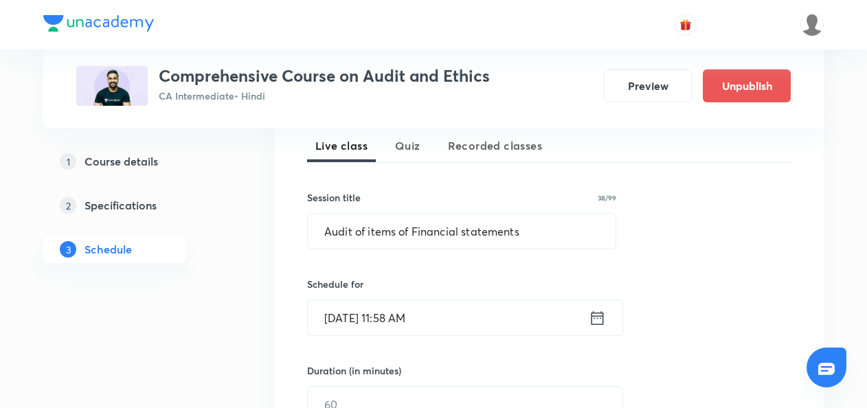
click at [601, 319] on icon at bounding box center [597, 318] width 17 height 19
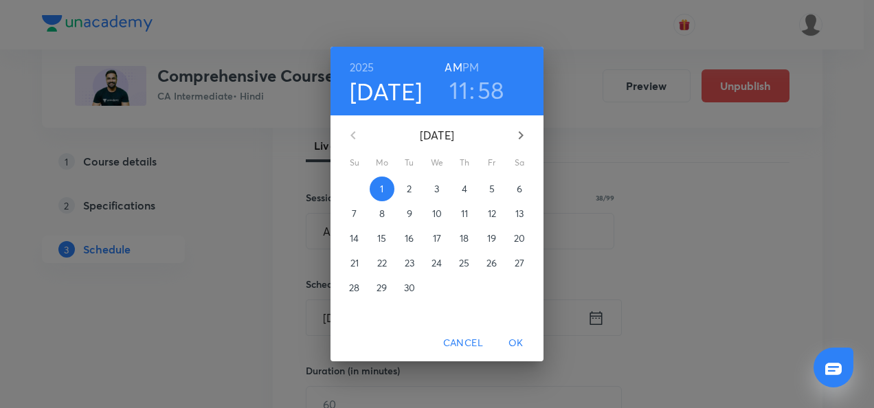
click at [463, 190] on p "4" at bounding box center [464, 189] width 5 height 14
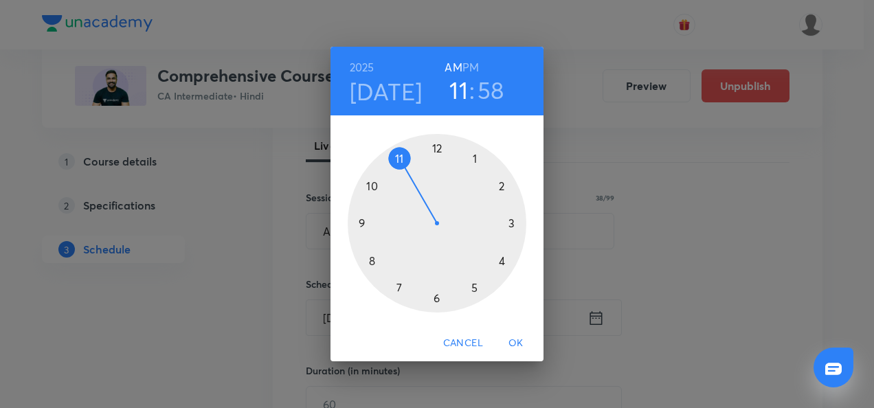
click at [513, 223] on div at bounding box center [437, 223] width 179 height 179
click at [471, 67] on h6 "PM" at bounding box center [471, 67] width 16 height 19
click at [439, 147] on div at bounding box center [437, 223] width 179 height 179
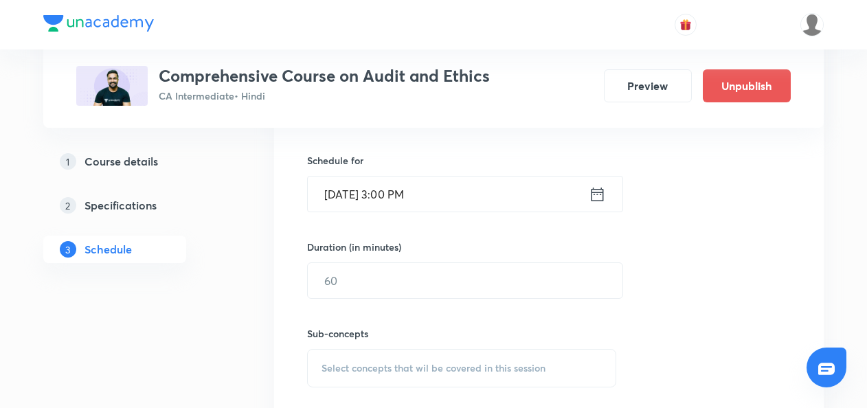
scroll to position [434, 0]
click at [333, 289] on input "text" at bounding box center [465, 279] width 315 height 35
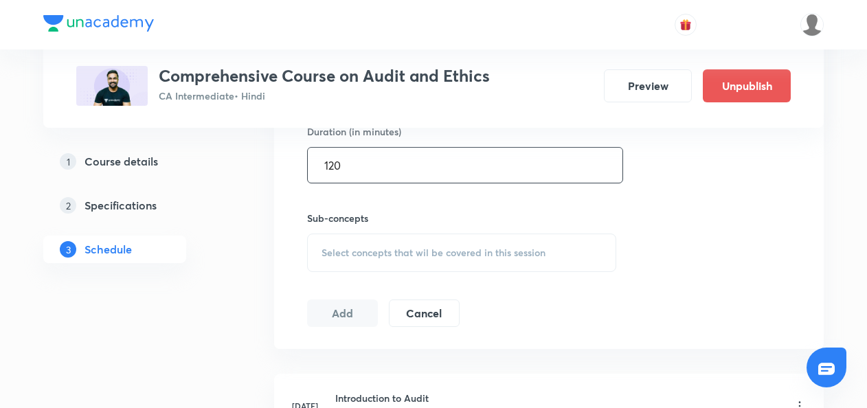
scroll to position [550, 0]
type input "120"
click at [329, 236] on div "Select concepts that wil be covered in this session" at bounding box center [461, 251] width 309 height 38
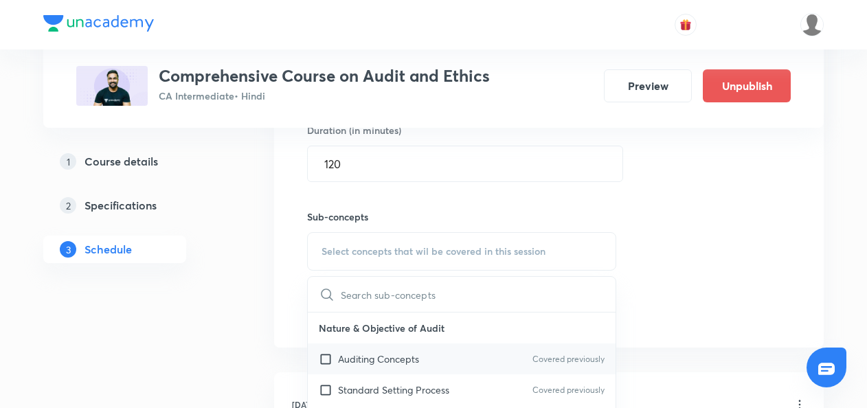
click at [327, 347] on div "Auditing Concepts Covered previously" at bounding box center [462, 359] width 308 height 31
checkbox input "true"
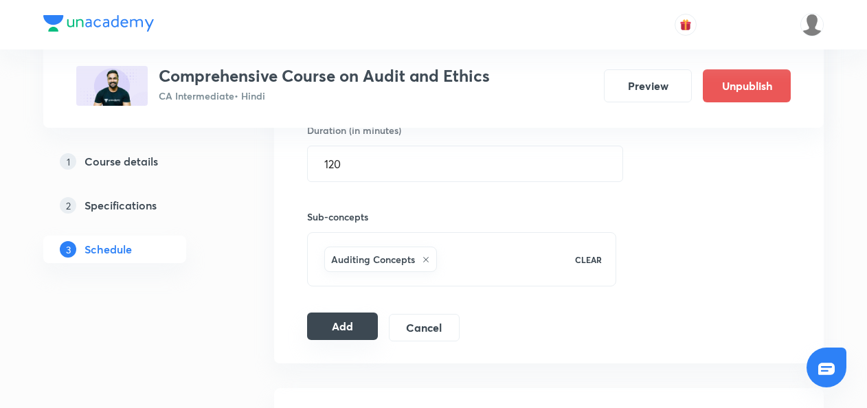
click at [348, 321] on button "Add" at bounding box center [342, 326] width 71 height 27
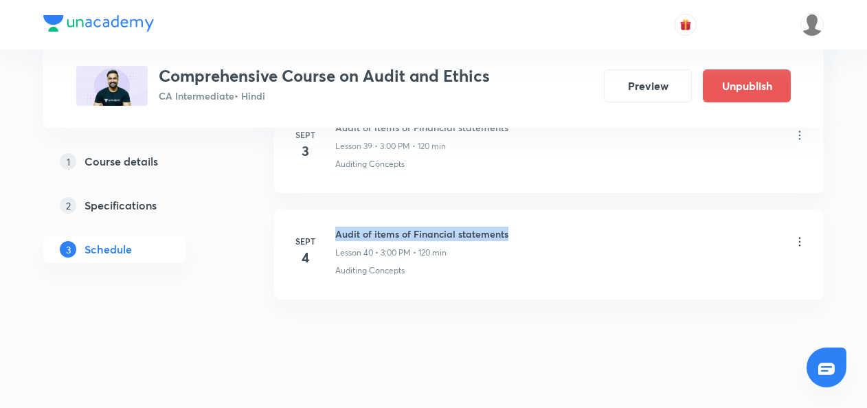
drag, startPoint x: 335, startPoint y: 213, endPoint x: 520, endPoint y: 209, distance: 184.9
click at [520, 227] on div "Audit of items of Financial statements Lesson 40 • 3:00 PM • 120 min" at bounding box center [570, 243] width 471 height 32
copy h6 "Audit of items of Financial statements"
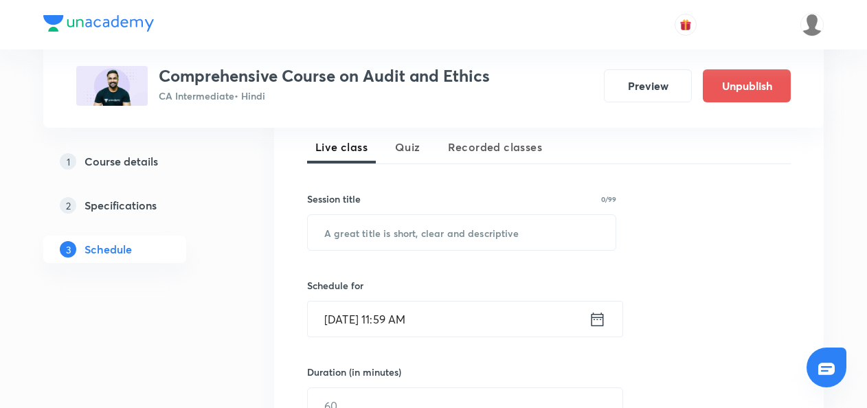
scroll to position [309, 0]
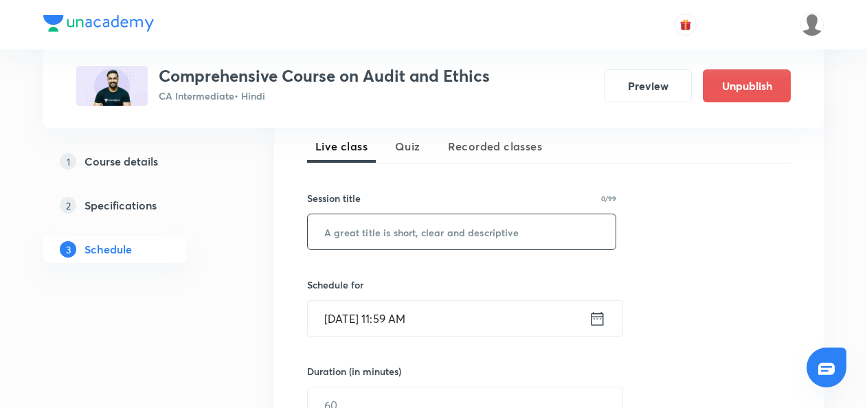
click at [372, 234] on input "text" at bounding box center [462, 231] width 308 height 35
paste input "Audit of items of Financial statements"
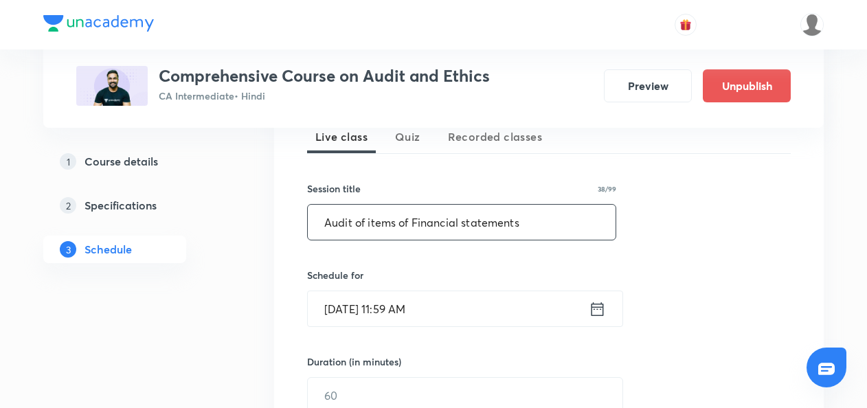
type input "Audit of items of Financial statements"
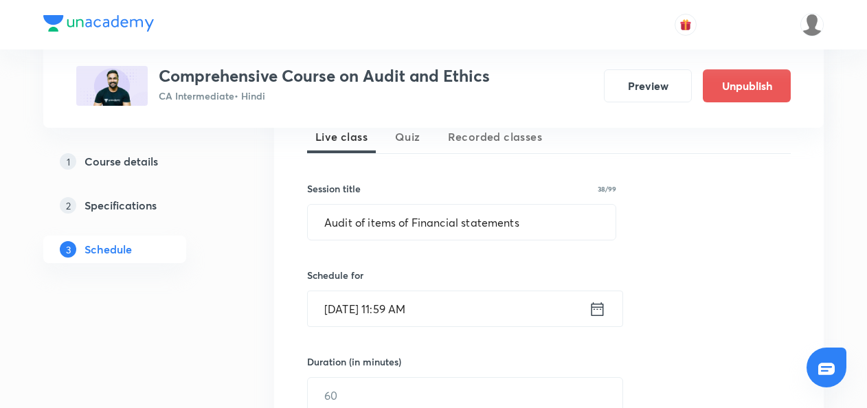
click at [599, 309] on icon at bounding box center [597, 309] width 17 height 19
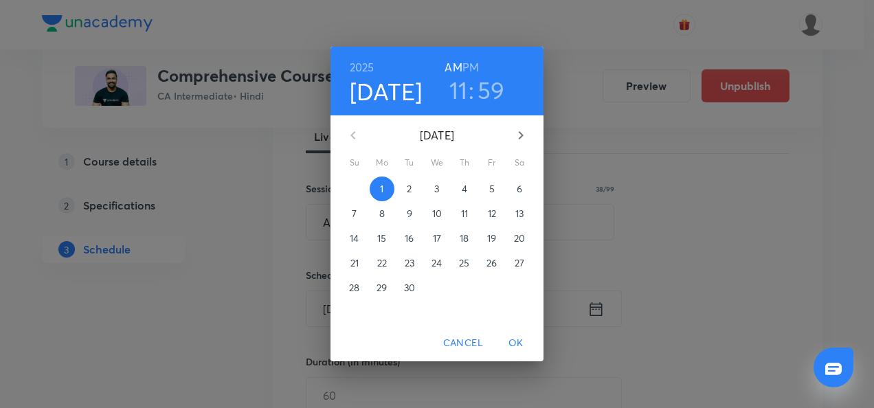
click at [493, 189] on p "5" at bounding box center [491, 189] width 5 height 14
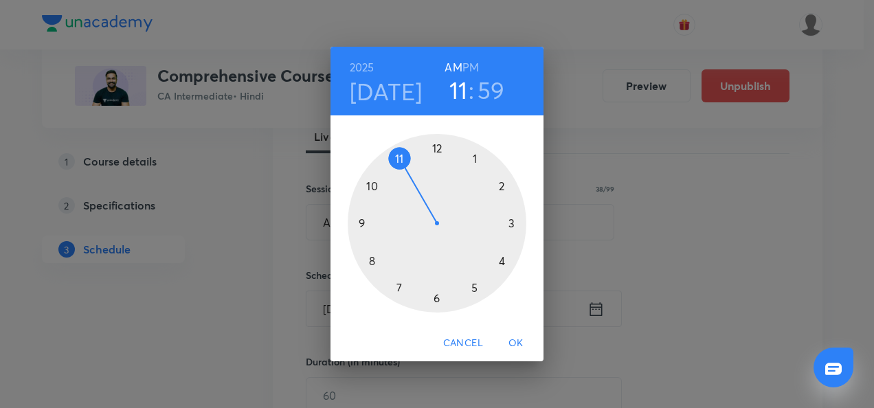
click at [511, 225] on div at bounding box center [437, 223] width 179 height 179
click at [469, 70] on h6 "PM" at bounding box center [471, 67] width 16 height 19
click at [440, 148] on div at bounding box center [437, 223] width 179 height 179
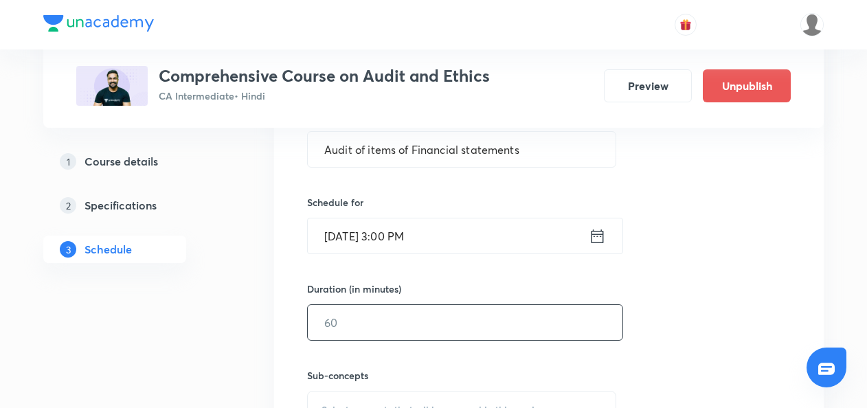
scroll to position [439, 0]
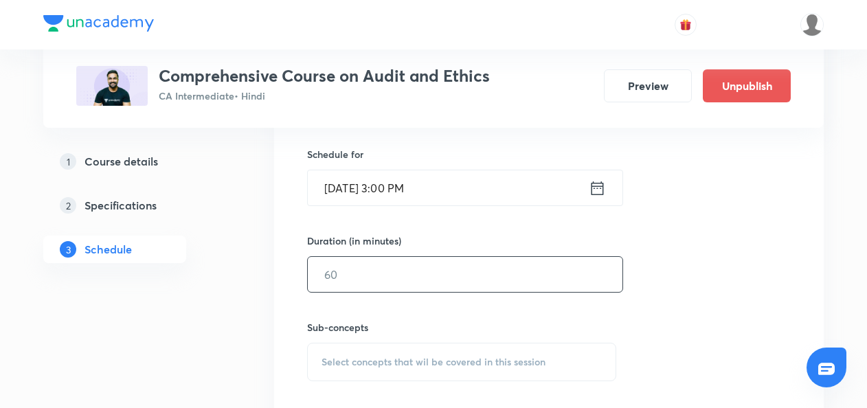
click at [379, 279] on input "text" at bounding box center [465, 274] width 315 height 35
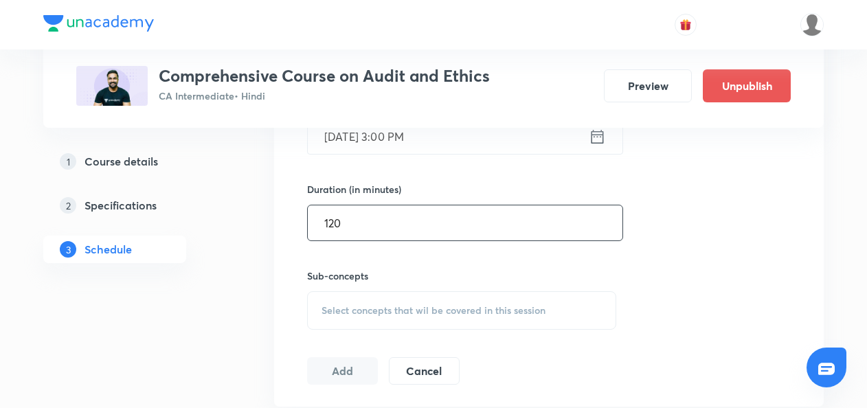
type input "120"
click at [330, 305] on span "Select concepts that wil be covered in this session" at bounding box center [434, 310] width 224 height 11
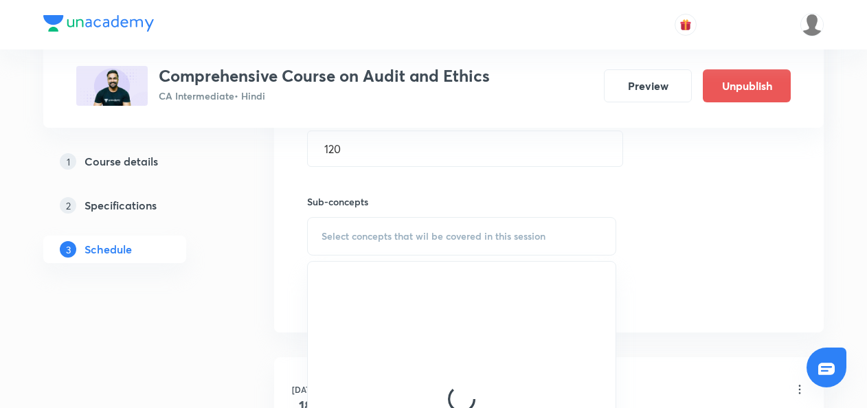
scroll to position [570, 0]
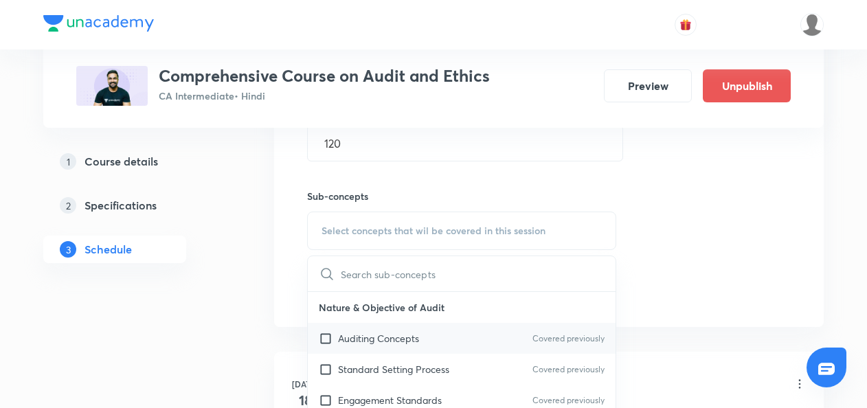
click at [319, 335] on input "checkbox" at bounding box center [328, 338] width 19 height 14
checkbox input "true"
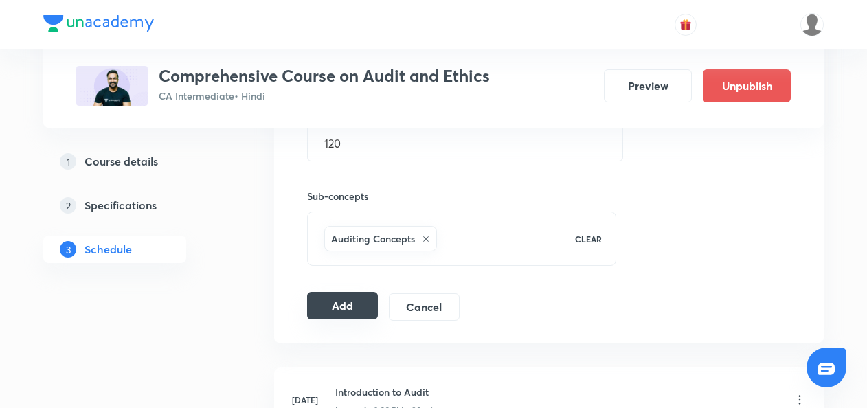
click at [342, 312] on button "Add" at bounding box center [342, 305] width 71 height 27
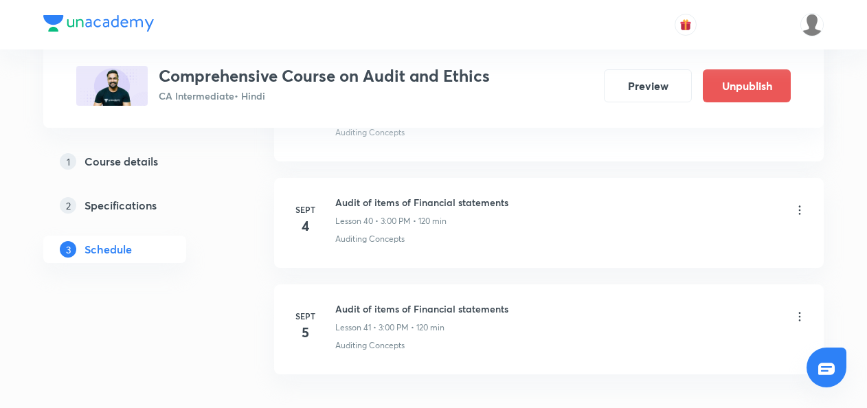
scroll to position [4898, 0]
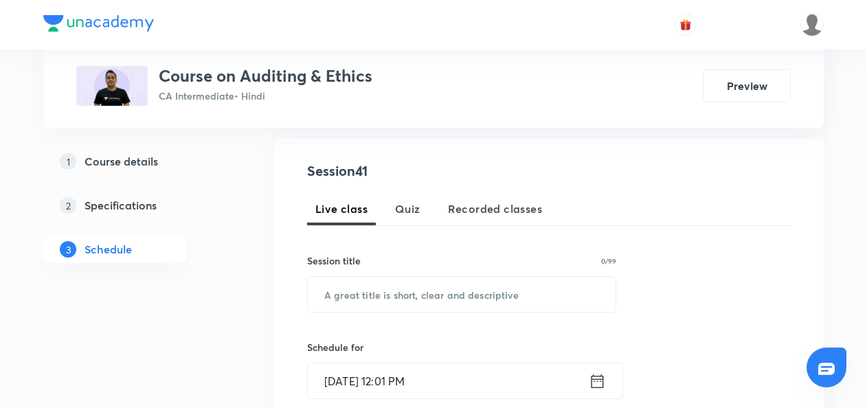
scroll to position [247, 0]
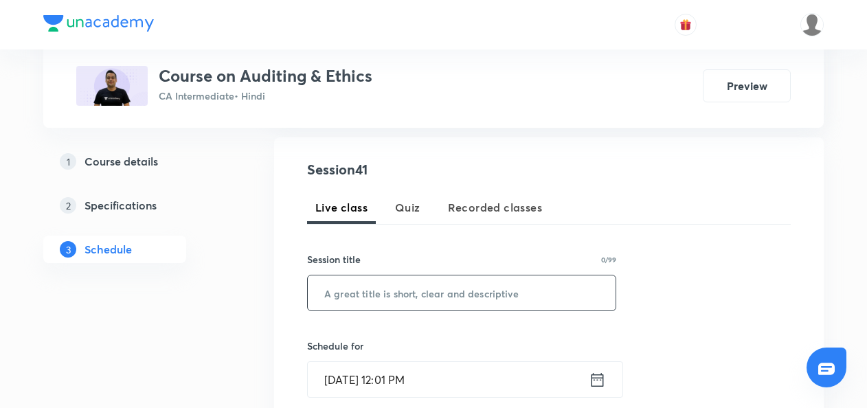
click at [340, 294] on input "text" at bounding box center [462, 293] width 308 height 35
paste input "Risk Assessment & Internal Control Part-7"
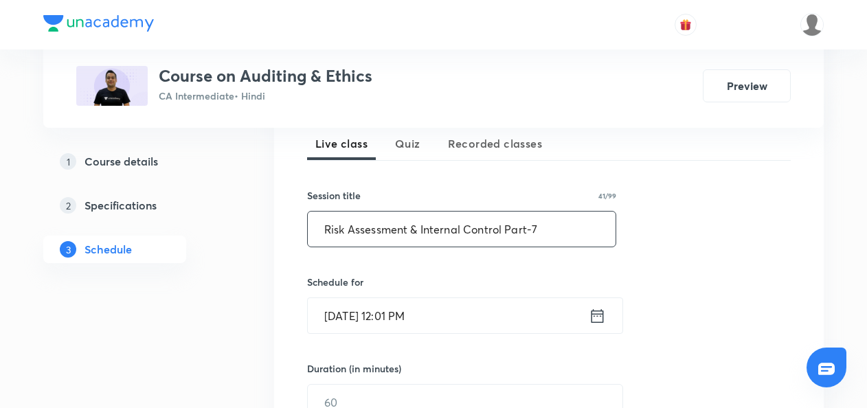
scroll to position [313, 0]
type input "Risk Assessment & Internal Control Part-7"
click at [603, 312] on icon at bounding box center [598, 314] width 12 height 14
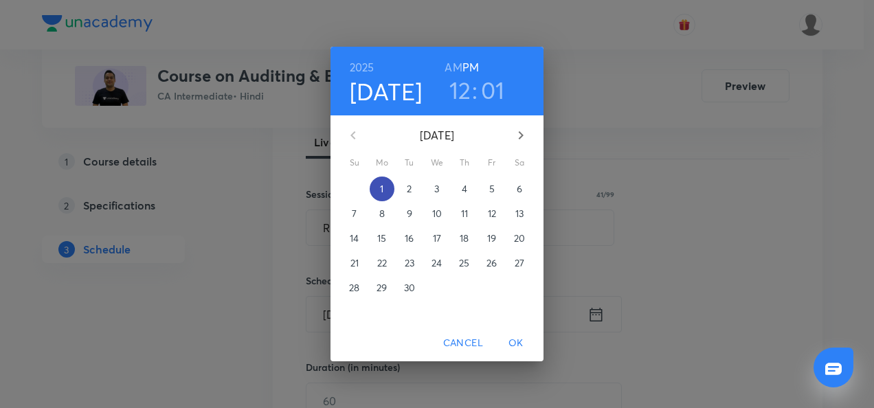
click at [382, 190] on p "1" at bounding box center [381, 189] width 3 height 14
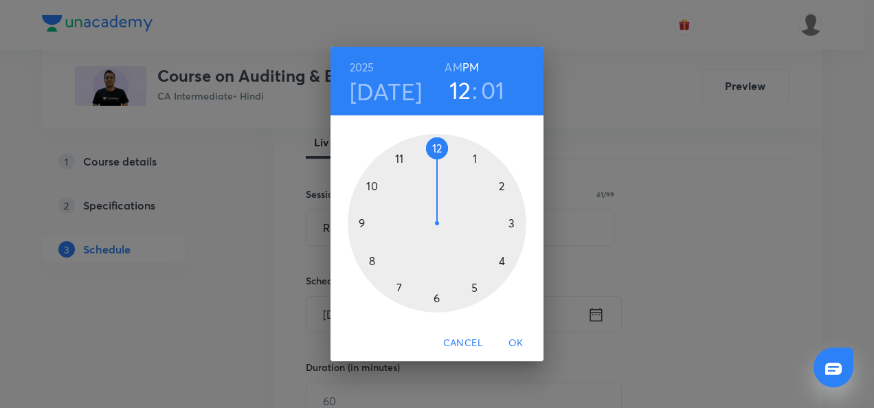
click at [502, 262] on div at bounding box center [437, 223] width 179 height 179
click at [437, 300] on div at bounding box center [437, 223] width 179 height 179
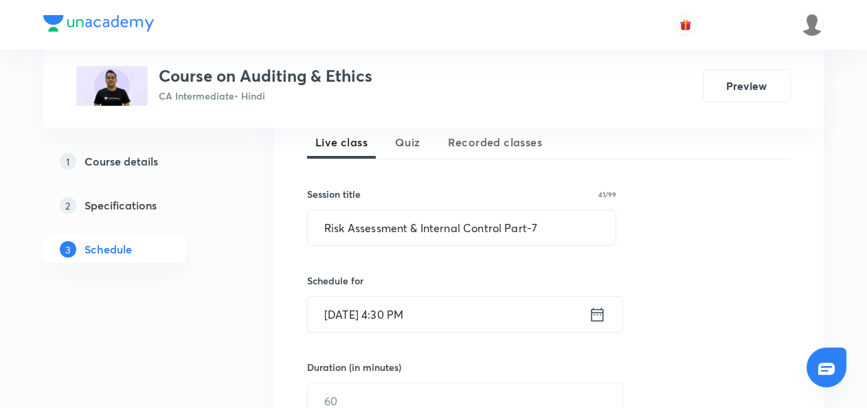
scroll to position [395, 0]
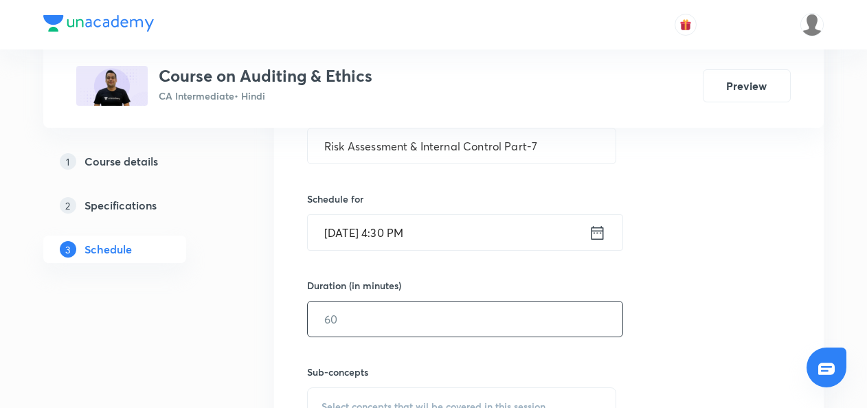
click at [357, 328] on input "text" at bounding box center [465, 319] width 315 height 35
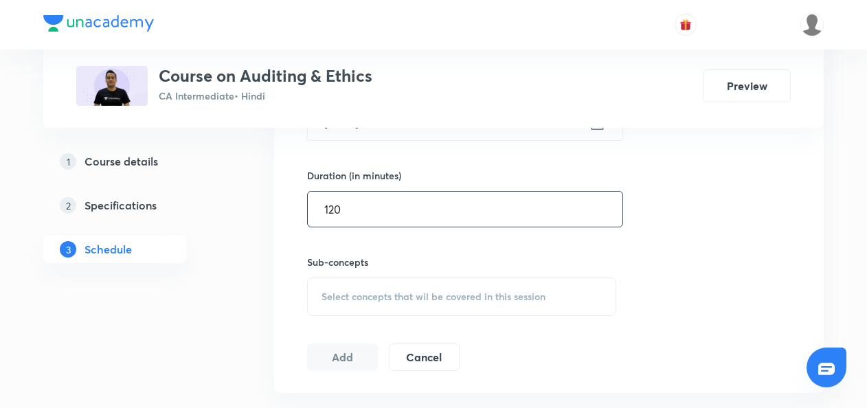
scroll to position [517, 0]
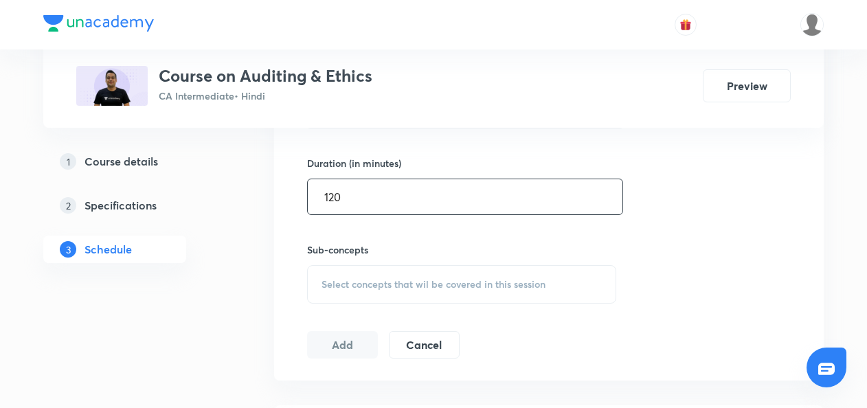
type input "120"
click at [340, 293] on div "Select concepts that wil be covered in this session" at bounding box center [461, 284] width 309 height 38
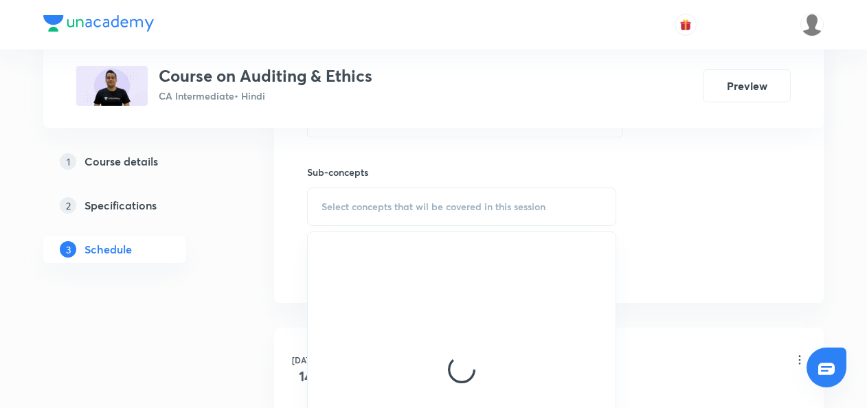
scroll to position [595, 0]
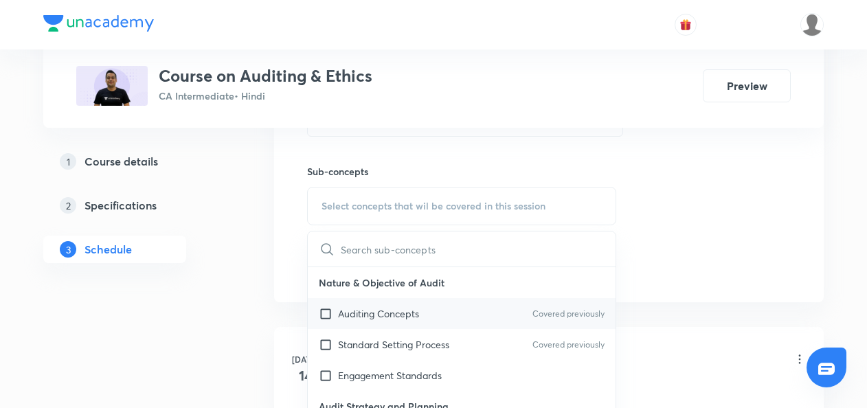
click at [328, 315] on input "checkbox" at bounding box center [328, 314] width 19 height 14
checkbox input "true"
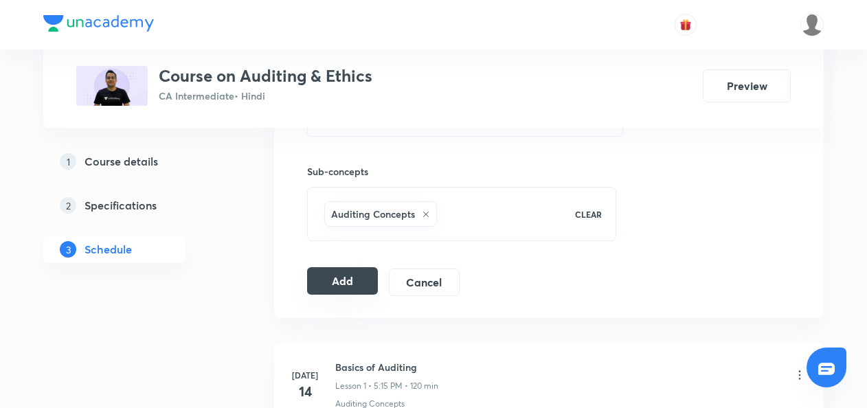
click at [353, 282] on button "Add" at bounding box center [342, 280] width 71 height 27
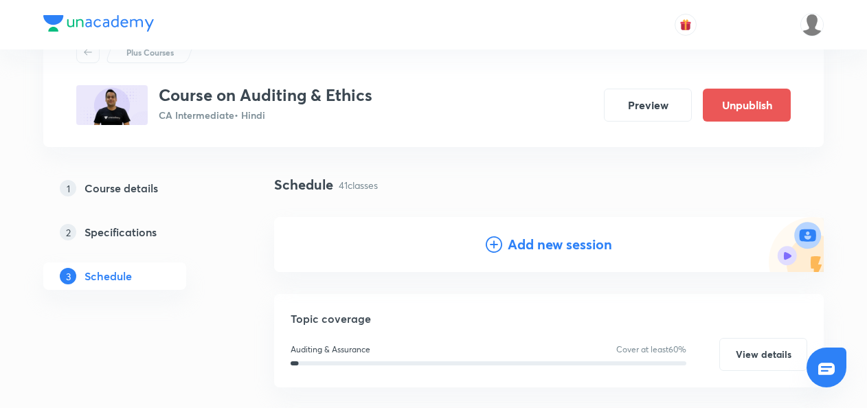
scroll to position [55, 0]
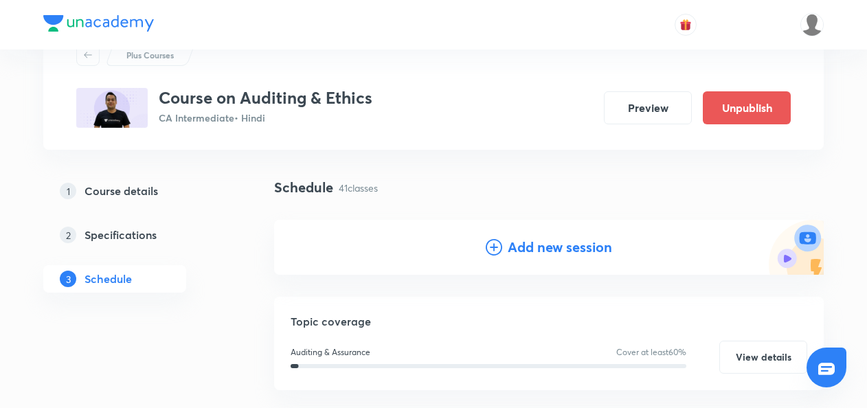
click at [494, 249] on icon at bounding box center [494, 247] width 16 height 16
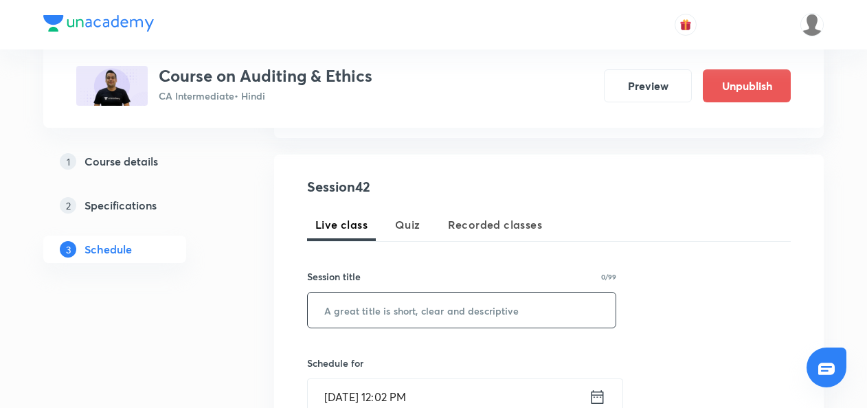
scroll to position [231, 0]
click at [367, 309] on input "text" at bounding box center [462, 309] width 308 height 35
paste input "Bank Audit Part-1"
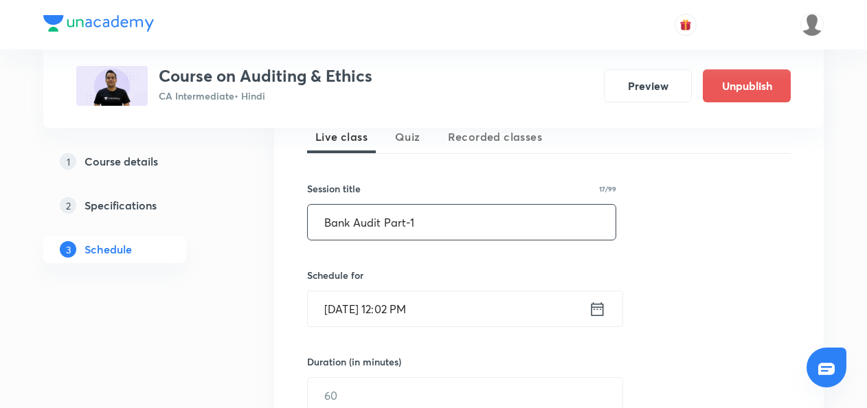
scroll to position [319, 0]
type input "Bank Audit Part-1"
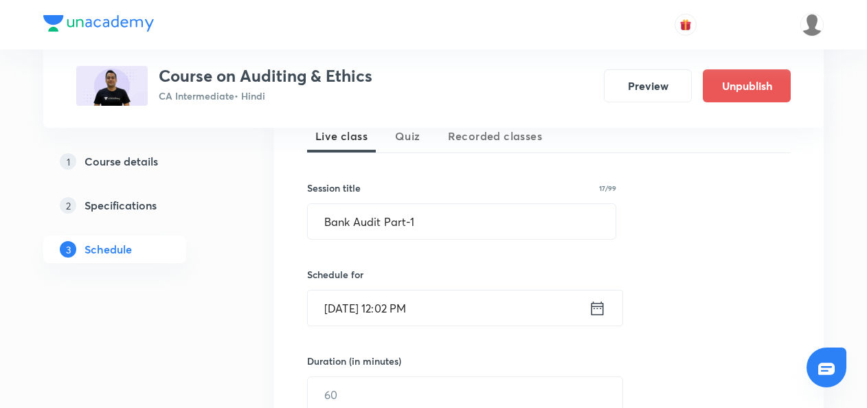
click at [601, 312] on icon at bounding box center [597, 308] width 17 height 19
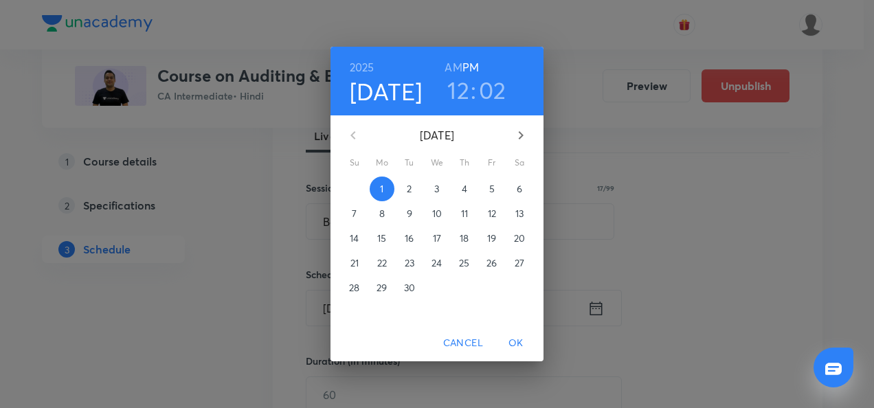
click at [408, 191] on p "2" at bounding box center [409, 189] width 5 height 14
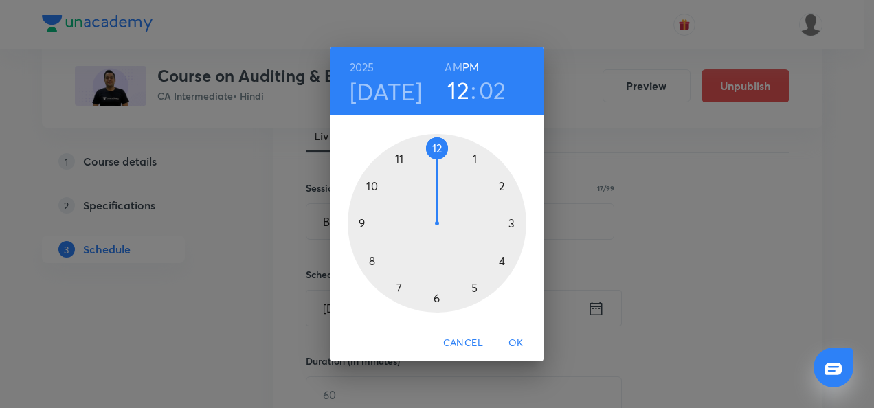
click at [502, 262] on div at bounding box center [437, 223] width 179 height 179
click at [436, 146] on div at bounding box center [437, 223] width 179 height 179
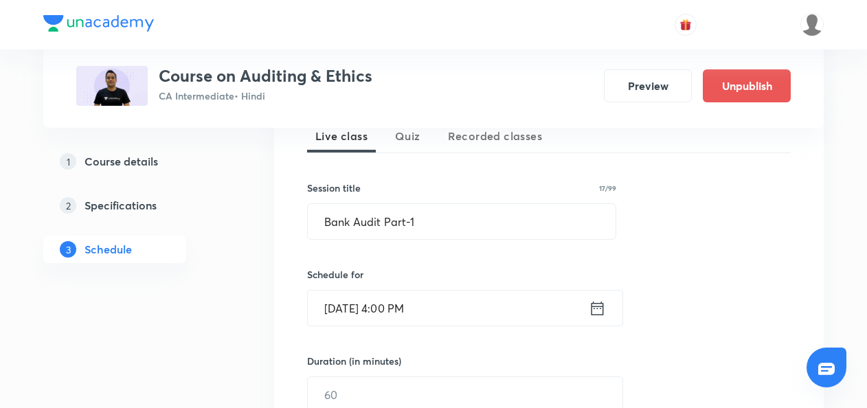
click at [594, 312] on icon at bounding box center [597, 308] width 17 height 19
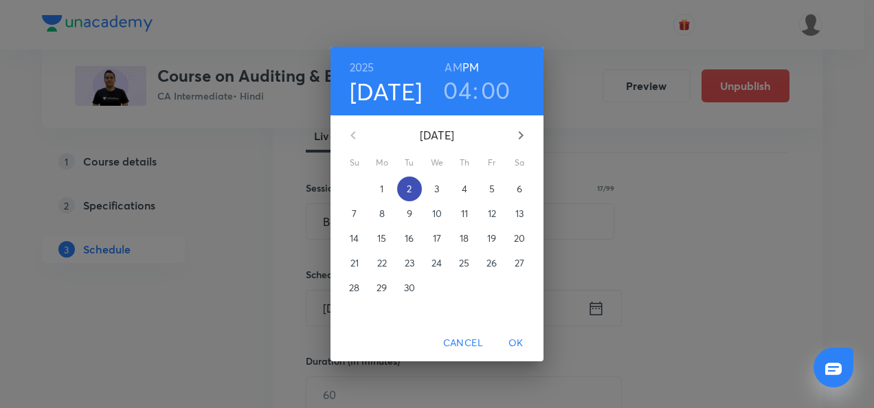
click at [408, 184] on p "2" at bounding box center [409, 189] width 5 height 14
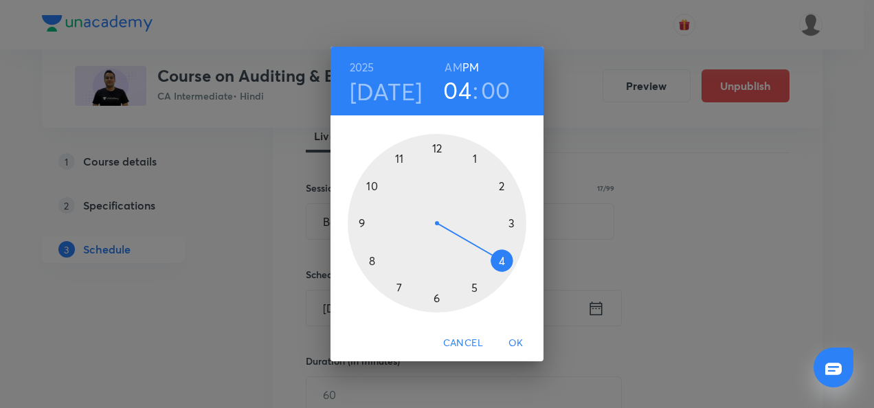
click at [503, 261] on div at bounding box center [437, 223] width 179 height 179
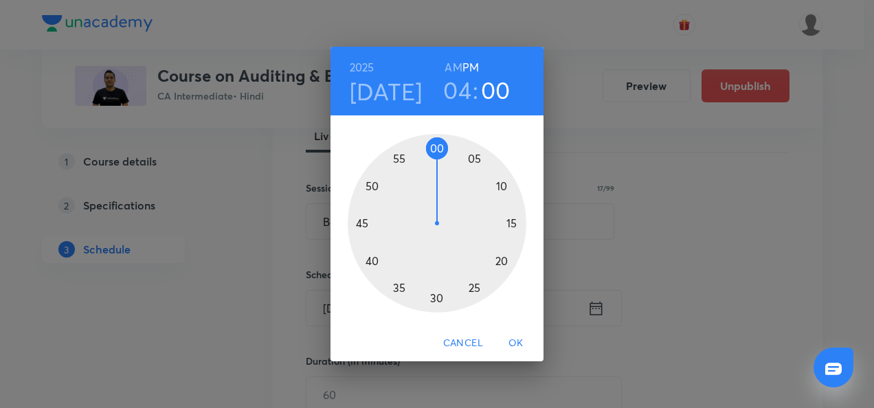
click at [438, 298] on div at bounding box center [437, 223] width 179 height 179
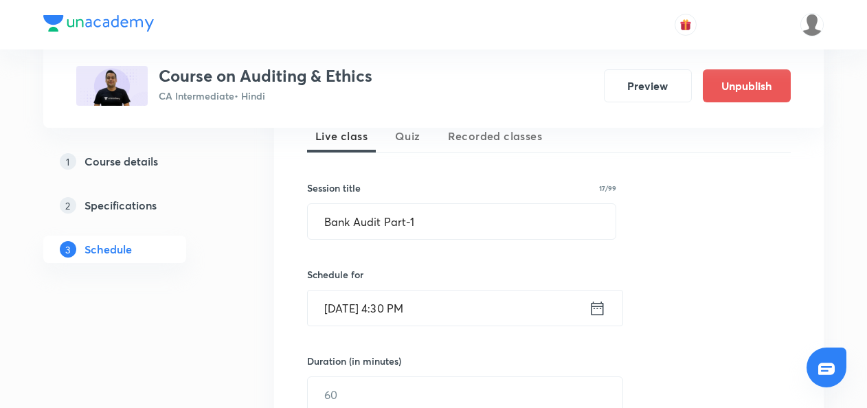
scroll to position [363, 0]
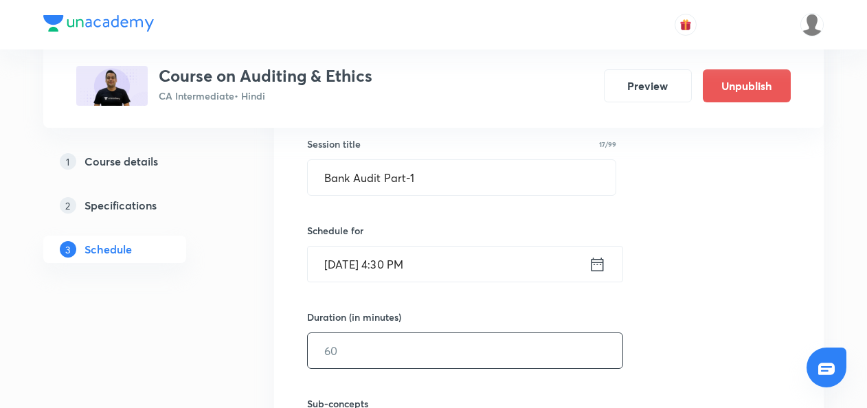
click at [352, 335] on input "text" at bounding box center [465, 350] width 315 height 35
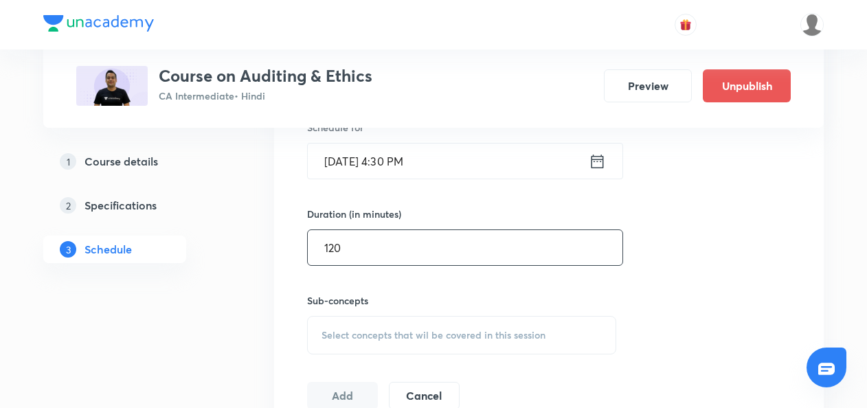
type input "120"
click at [342, 330] on span "Select concepts that wil be covered in this session" at bounding box center [434, 335] width 224 height 11
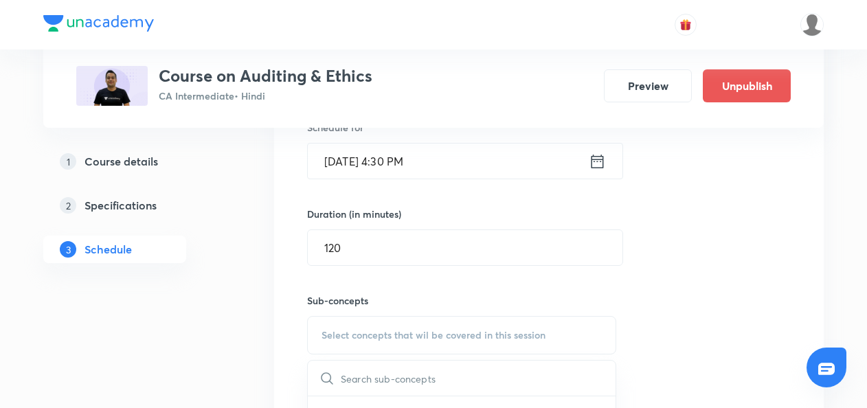
scroll to position [567, 0]
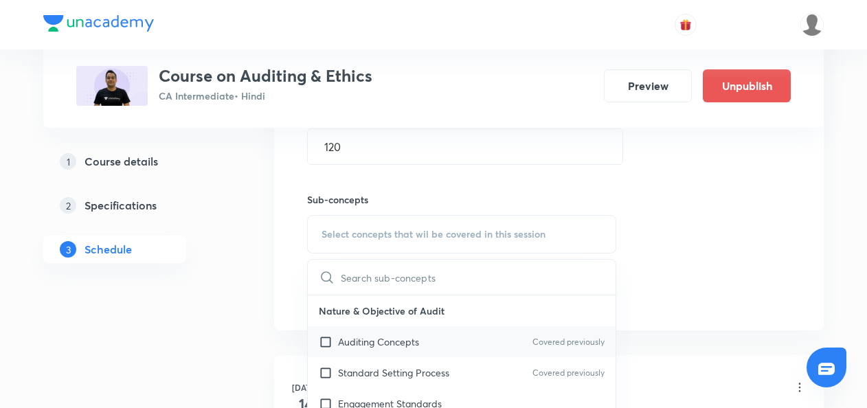
click at [325, 342] on input "checkbox" at bounding box center [328, 342] width 19 height 14
checkbox input "true"
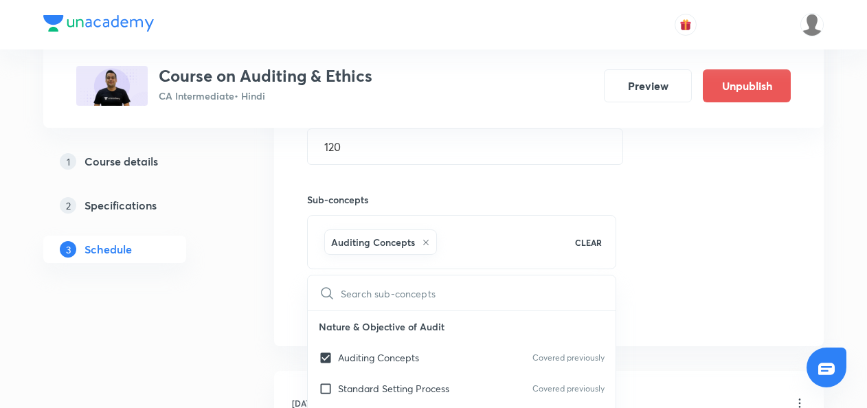
click at [298, 333] on div "Session 42 Live class Quiz Recorded classes Session title 17/99 Bank Audit Part…" at bounding box center [549, 82] width 550 height 529
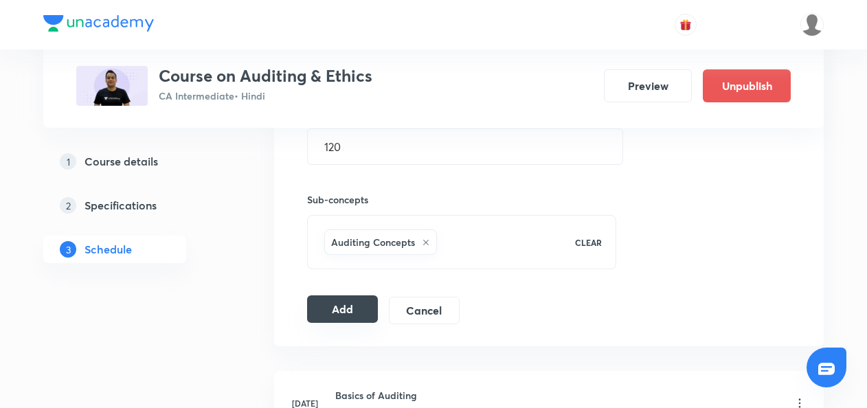
click at [355, 309] on button "Add" at bounding box center [342, 309] width 71 height 27
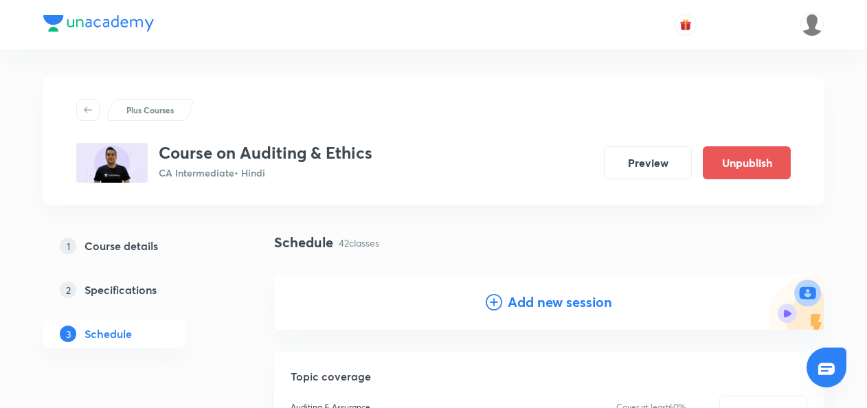
scroll to position [77, 0]
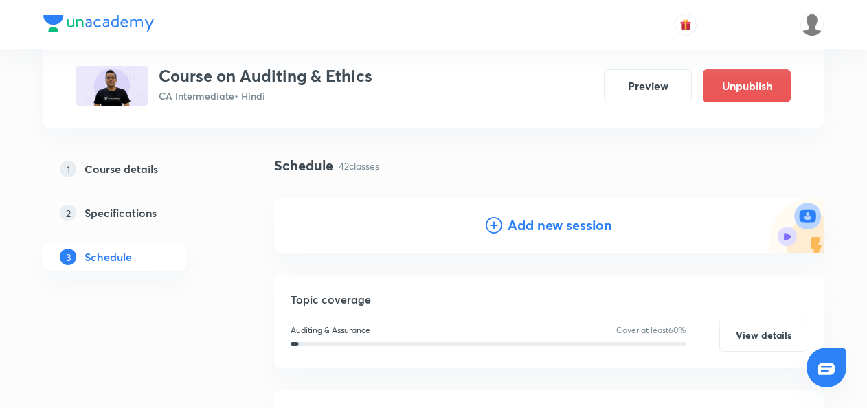
click at [494, 228] on icon at bounding box center [494, 225] width 16 height 16
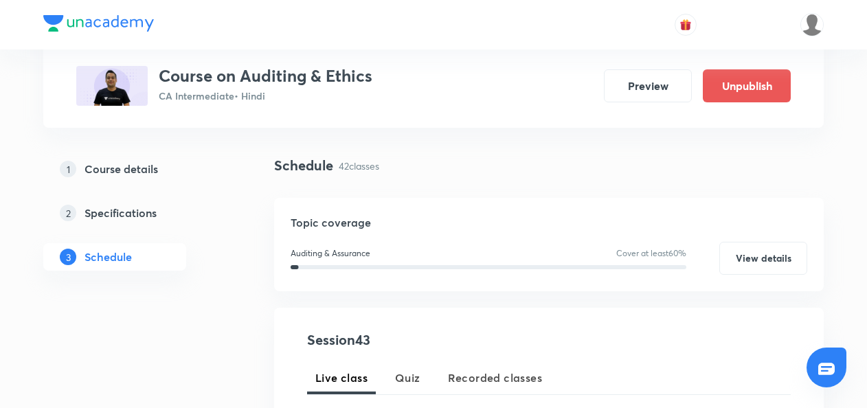
scroll to position [219, 0]
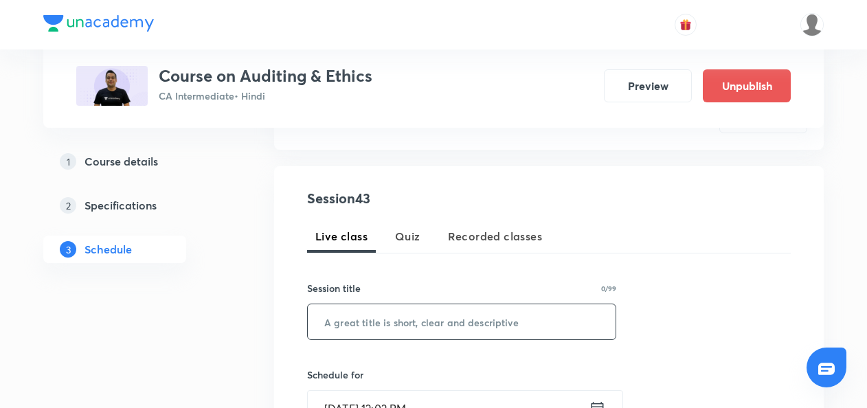
click at [355, 333] on input "text" at bounding box center [462, 321] width 308 height 35
paste input "Bank Audit Part-2"
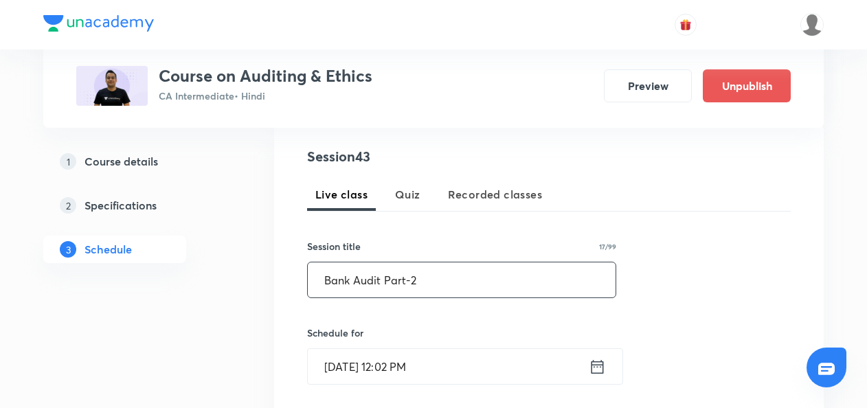
type input "Bank Audit Part-2"
click at [595, 368] on icon at bounding box center [597, 366] width 17 height 19
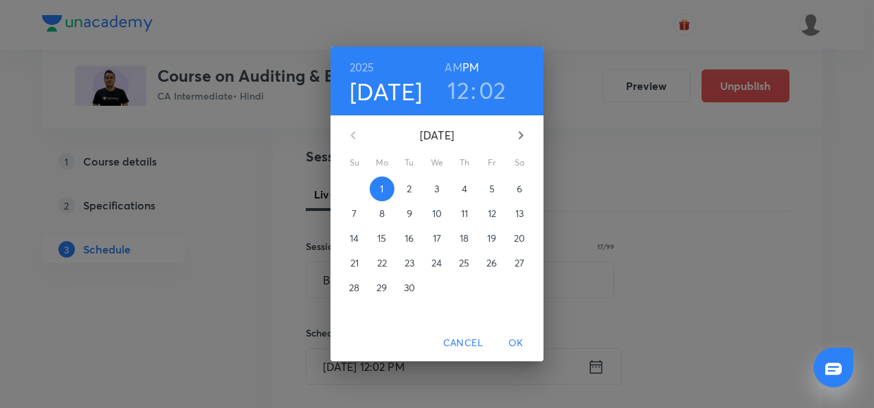
click at [411, 192] on p "2" at bounding box center [409, 189] width 5 height 14
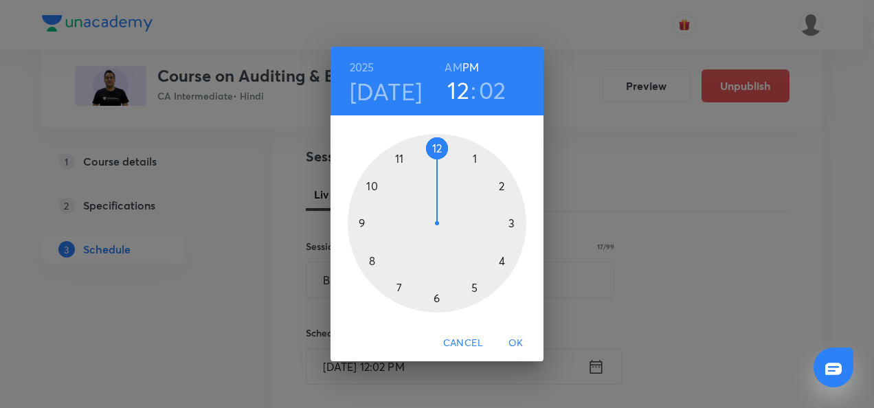
click at [502, 261] on div at bounding box center [437, 223] width 179 height 179
click at [436, 304] on div at bounding box center [437, 223] width 179 height 179
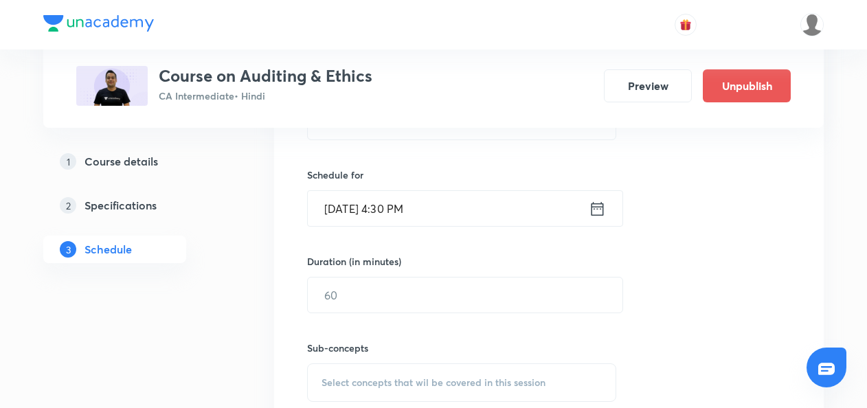
scroll to position [452, 0]
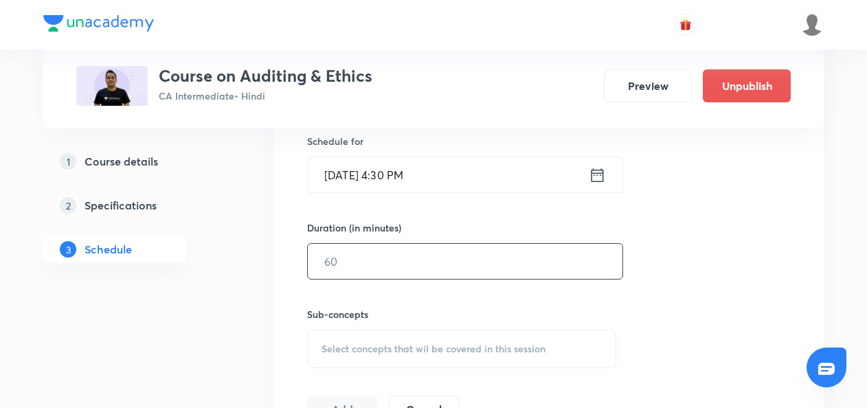
click at [357, 267] on input "text" at bounding box center [465, 261] width 315 height 35
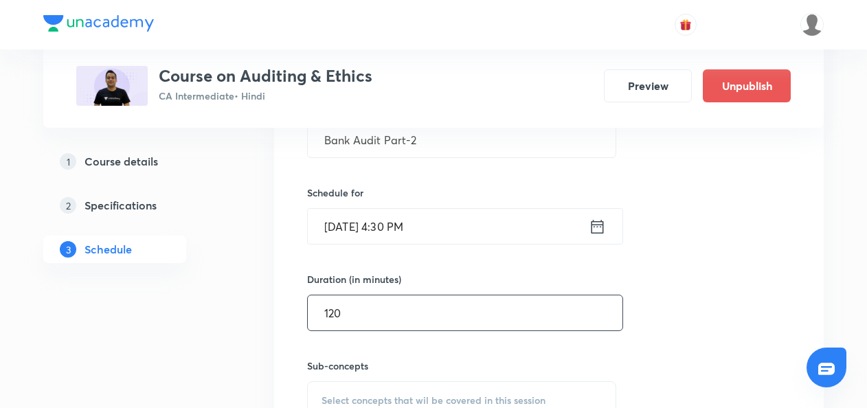
scroll to position [505, 0]
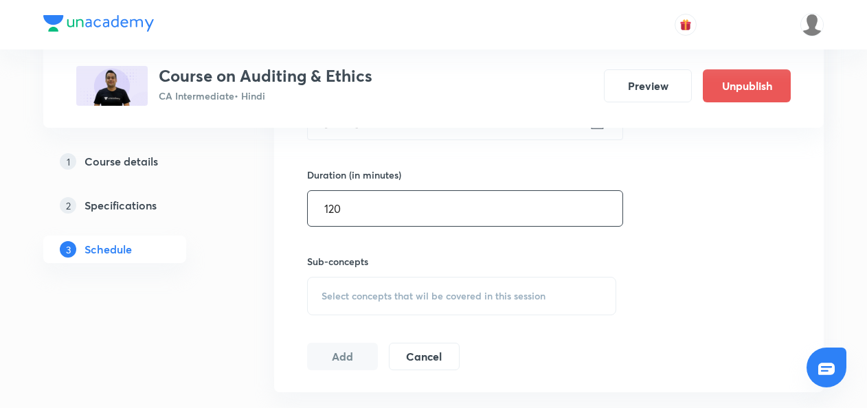
type input "120"
click at [340, 291] on span "Select concepts that wil be covered in this session" at bounding box center [434, 296] width 224 height 11
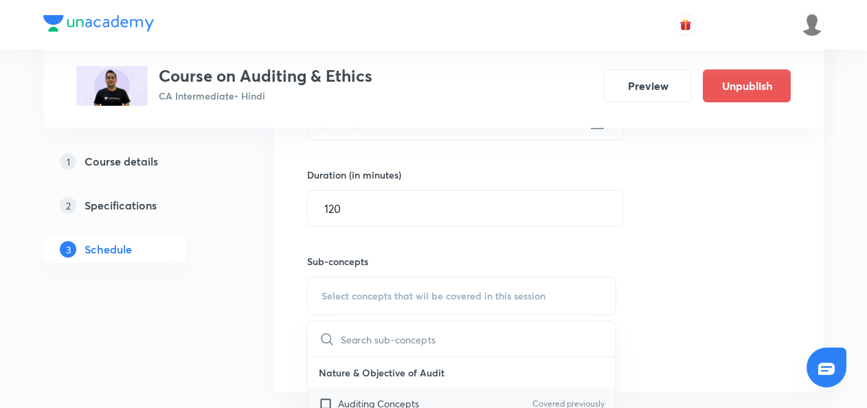
click at [324, 399] on input "checkbox" at bounding box center [328, 404] width 19 height 14
checkbox input "true"
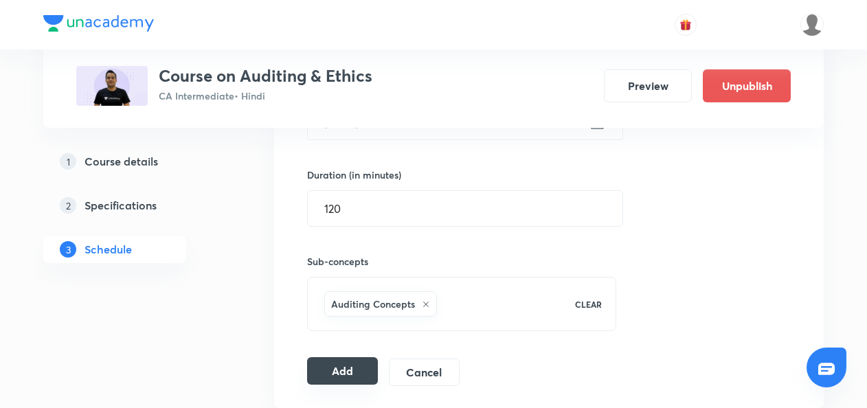
click at [344, 365] on button "Add" at bounding box center [342, 370] width 71 height 27
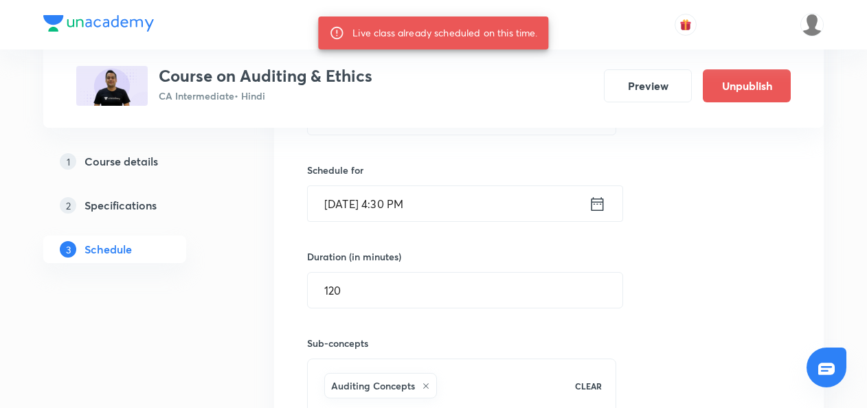
scroll to position [416, 0]
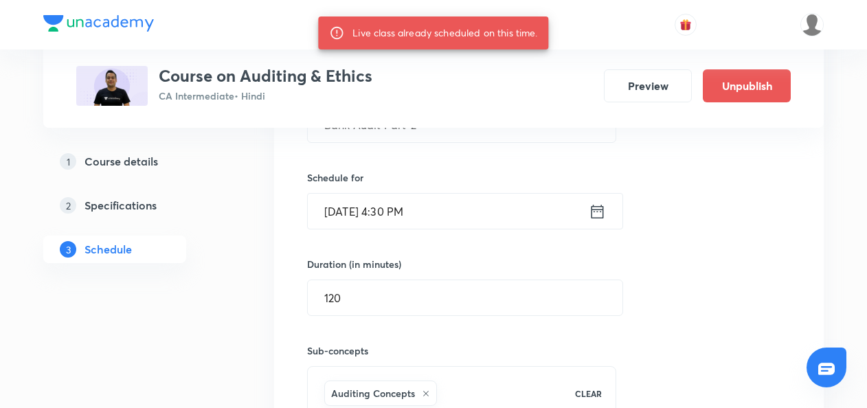
click at [596, 212] on icon at bounding box center [597, 211] width 17 height 19
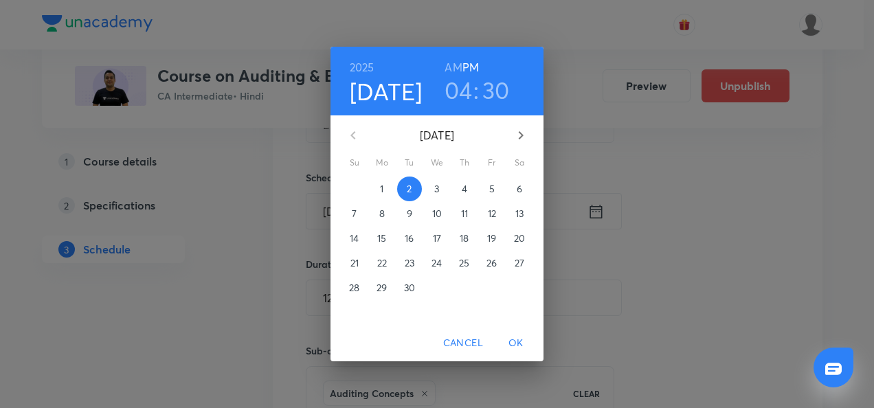
click at [433, 190] on span "3" at bounding box center [437, 189] width 25 height 14
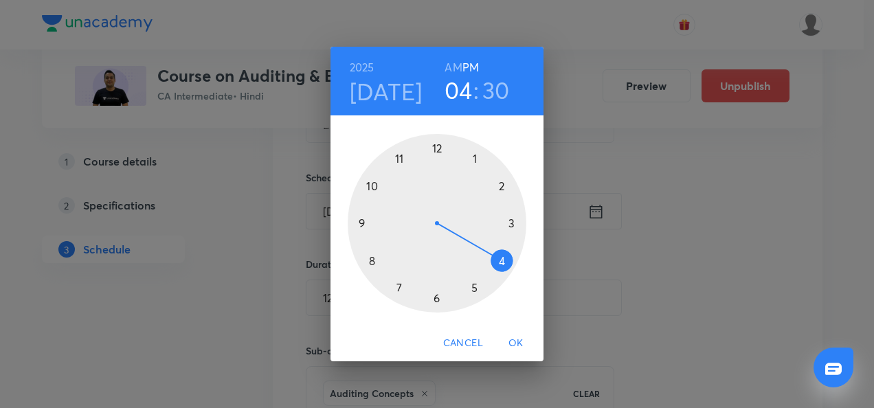
click at [501, 260] on div at bounding box center [437, 223] width 179 height 179
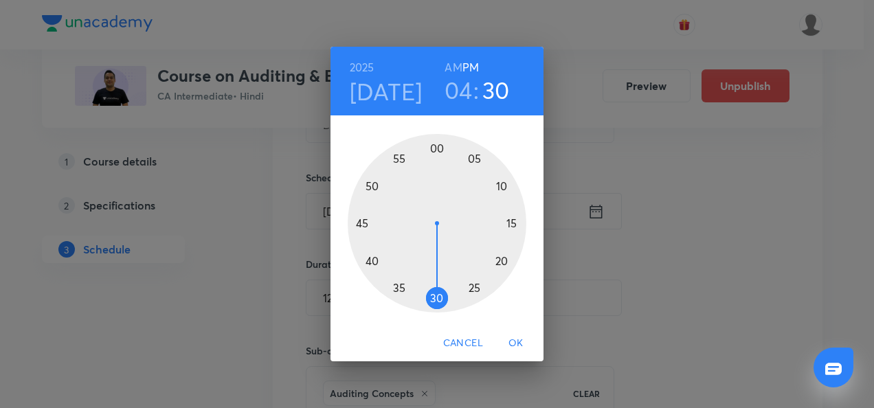
click at [434, 298] on div at bounding box center [437, 223] width 179 height 179
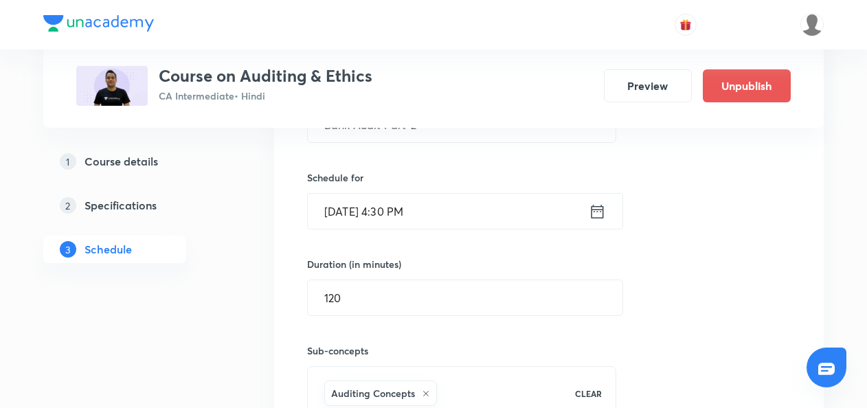
scroll to position [502, 0]
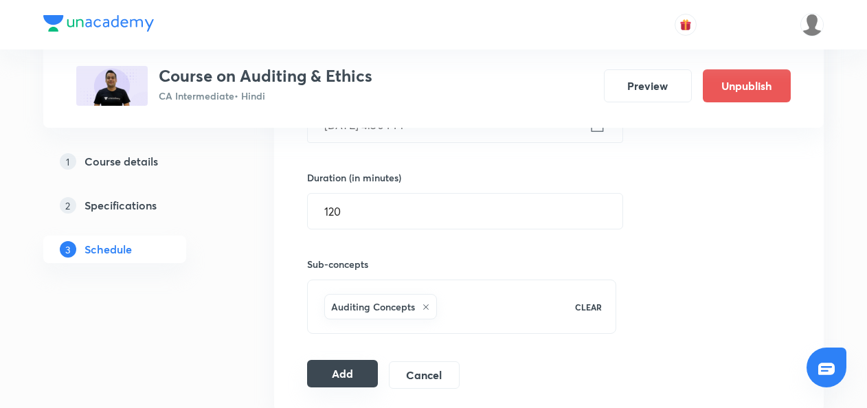
click at [349, 368] on button "Add" at bounding box center [342, 373] width 71 height 27
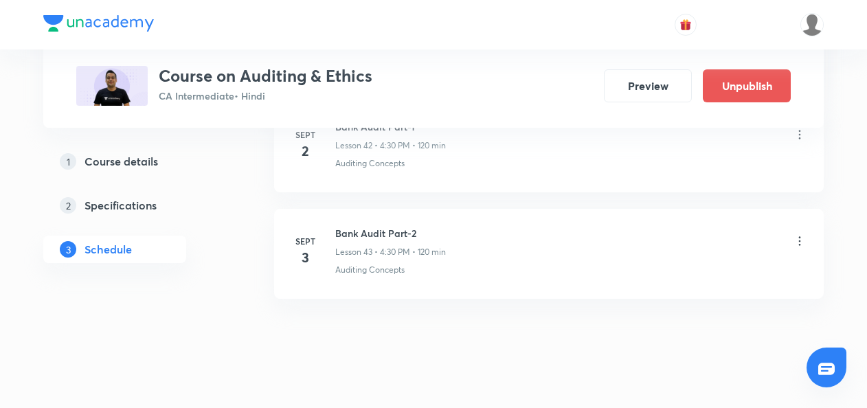
scroll to position [4615, 0]
